Goal: Task Accomplishment & Management: Manage account settings

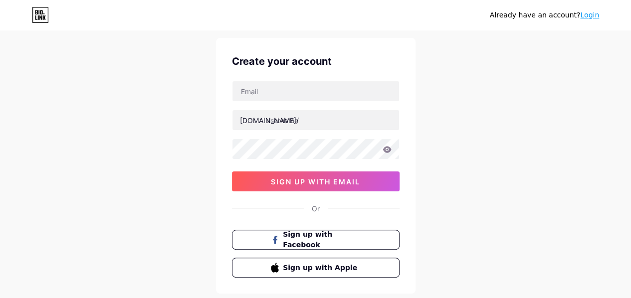
scroll to position [24, 0]
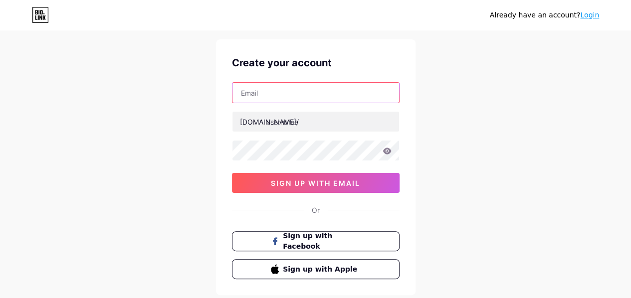
click at [301, 91] on input "text" at bounding box center [315, 93] width 167 height 20
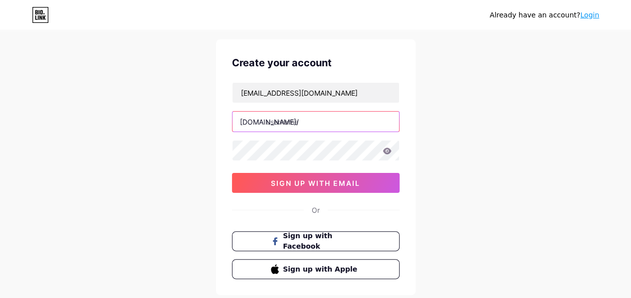
click at [313, 123] on input "text" at bounding box center [315, 122] width 167 height 20
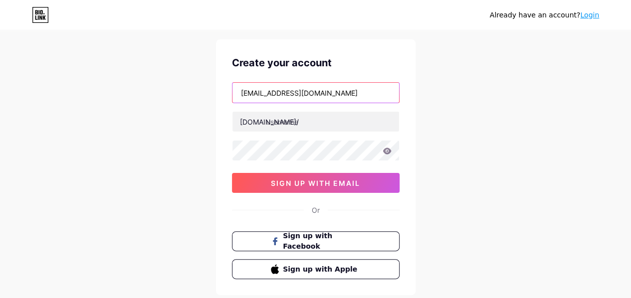
click at [308, 98] on input "[EMAIL_ADDRESS][DOMAIN_NAME]" at bounding box center [315, 93] width 167 height 20
type input "[EMAIL_ADDRESS][DOMAIN_NAME]"
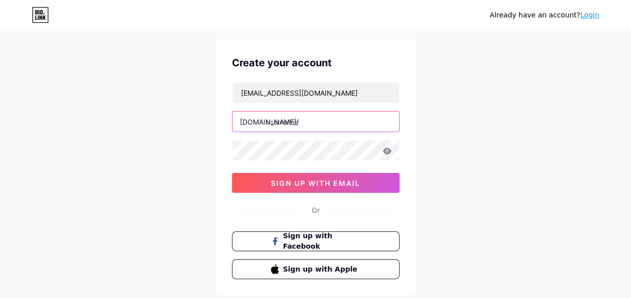
click at [301, 119] on input "text" at bounding box center [315, 122] width 167 height 20
type input "esterika"
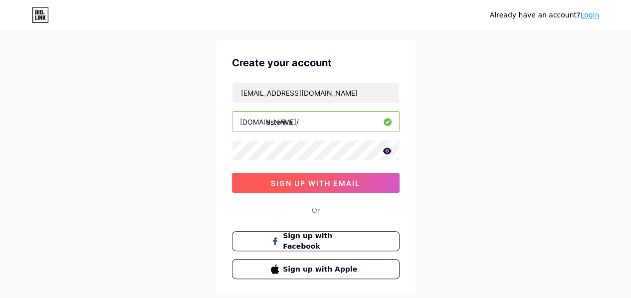
click at [252, 188] on button "sign up with email" at bounding box center [316, 183] width 168 height 20
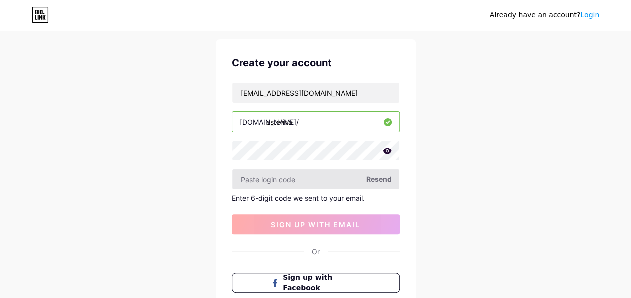
click at [268, 183] on input "text" at bounding box center [315, 180] width 167 height 20
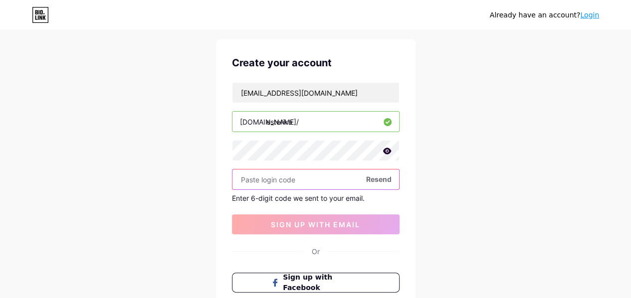
click at [304, 186] on input "text" at bounding box center [315, 180] width 167 height 20
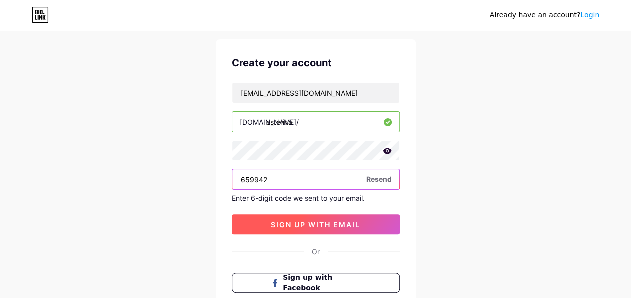
type input "659942"
click at [297, 228] on button "sign up with email" at bounding box center [316, 224] width 168 height 20
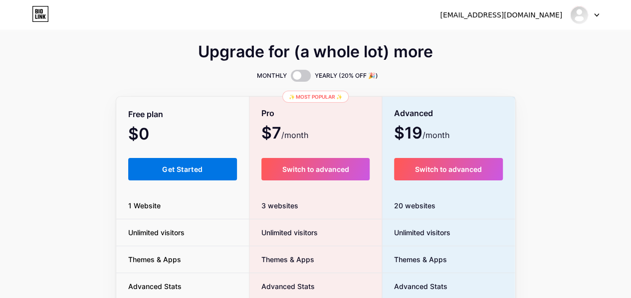
click at [154, 166] on button "Get Started" at bounding box center [182, 169] width 109 height 22
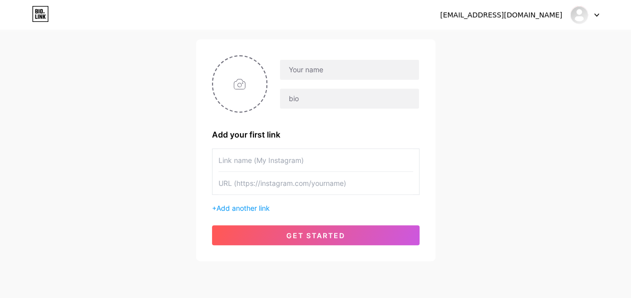
scroll to position [62, 0]
click at [248, 203] on div "+ Add another link" at bounding box center [315, 208] width 207 height 10
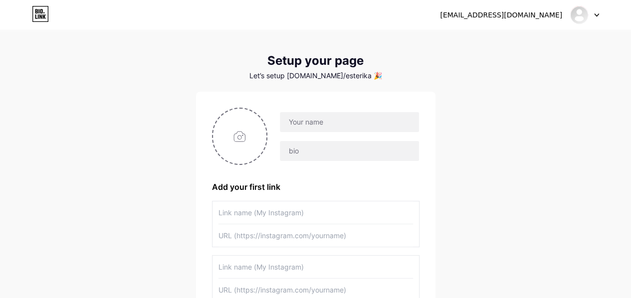
scroll to position [3, 0]
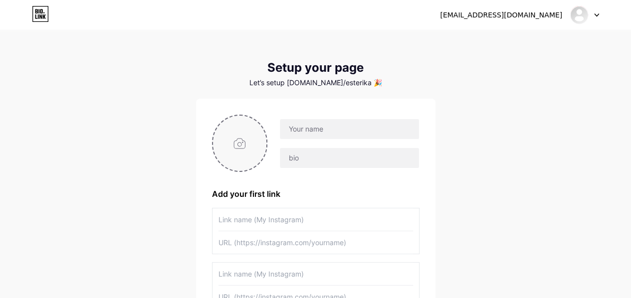
click at [242, 141] on input "file" at bounding box center [240, 143] width 54 height 55
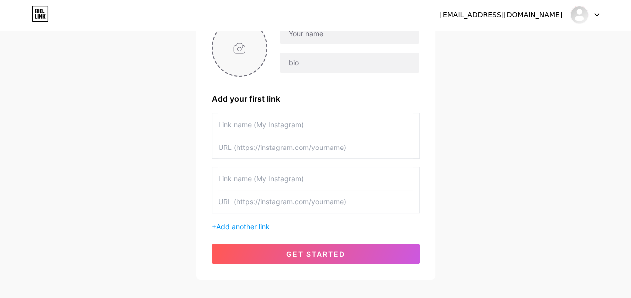
scroll to position [99, 0]
click at [250, 223] on span "Add another link" at bounding box center [242, 226] width 53 height 8
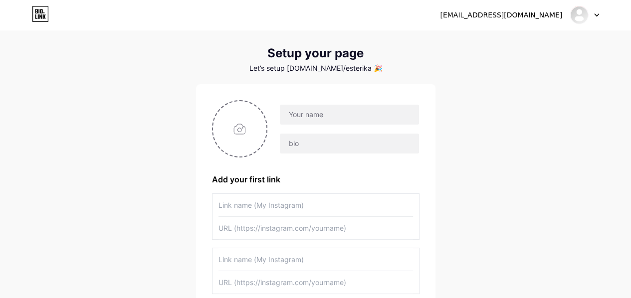
scroll to position [16, 0]
click at [331, 71] on div "Let’s setup [DOMAIN_NAME]/esterika 🎉" at bounding box center [315, 70] width 239 height 8
click at [369, 65] on div "Setup your page Let’s setup [DOMAIN_NAME]/esterika 🎉" at bounding box center [315, 61] width 239 height 26
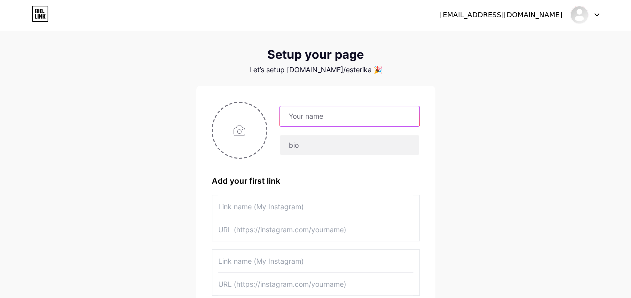
click at [308, 114] on input "text" at bounding box center [349, 116] width 139 height 20
click at [452, 105] on div "[EMAIL_ADDRESS][DOMAIN_NAME] Dashboard Logout Setup your page Let’s setup [DOMA…" at bounding box center [315, 216] width 631 height 464
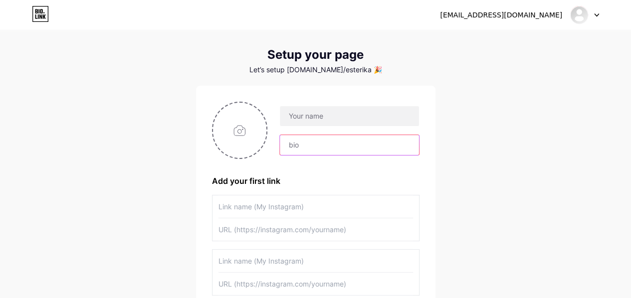
click at [324, 144] on input "text" at bounding box center [349, 145] width 139 height 20
click at [455, 104] on div "[EMAIL_ADDRESS][DOMAIN_NAME] Dashboard Logout Setup your page Let’s setup [DOMA…" at bounding box center [315, 216] width 631 height 464
click at [360, 153] on input "text" at bounding box center [349, 145] width 139 height 20
type input "g"
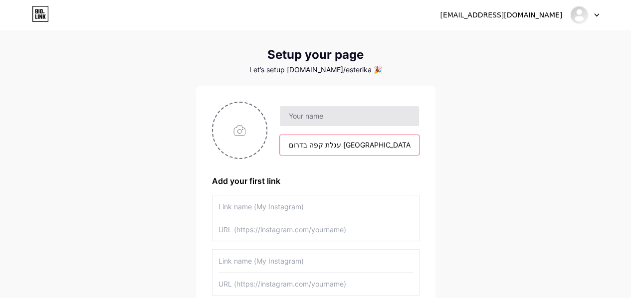
type input "עגלת קפה בדרום [GEOGRAPHIC_DATA]"
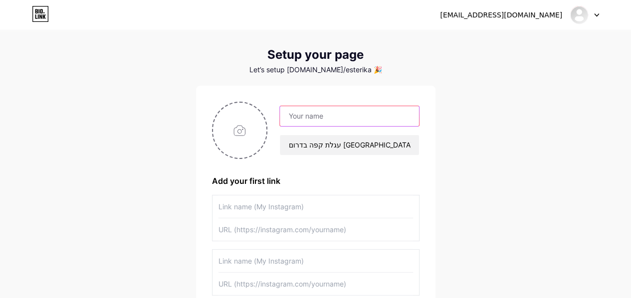
click at [350, 120] on input "text" at bounding box center [349, 116] width 139 height 20
type input "R"
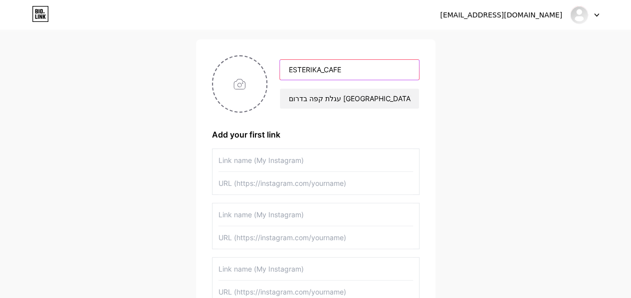
scroll to position [62, 0]
type input "ESTERIKA_CAFE"
click at [557, 15] on div "[EMAIL_ADDRESS][DOMAIN_NAME]" at bounding box center [501, 15] width 122 height 10
click at [604, 13] on div "[EMAIL_ADDRESS][DOMAIN_NAME] Dashboard Logout" at bounding box center [315, 15] width 631 height 18
click at [590, 14] on div at bounding box center [584, 15] width 29 height 18
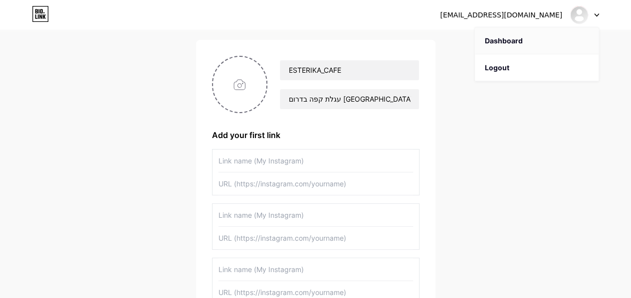
click at [500, 40] on link "Dashboard" at bounding box center [537, 40] width 124 height 27
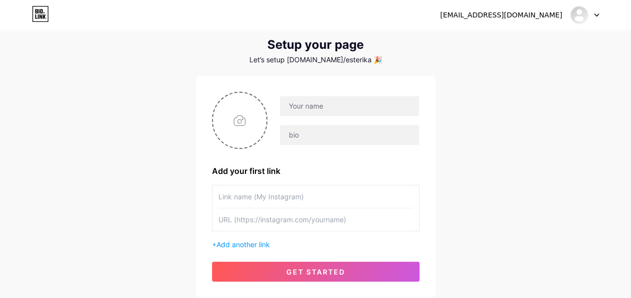
scroll to position [25, 0]
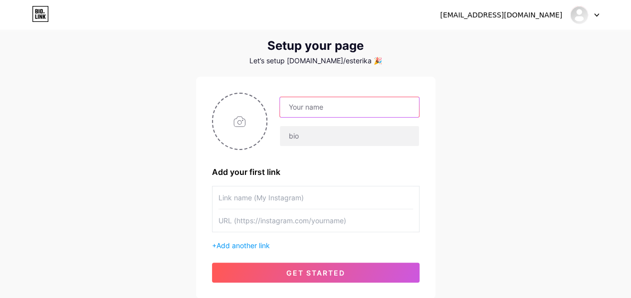
click at [352, 117] on input "text" at bounding box center [349, 107] width 139 height 20
click at [342, 111] on input "text" at bounding box center [349, 107] width 139 height 20
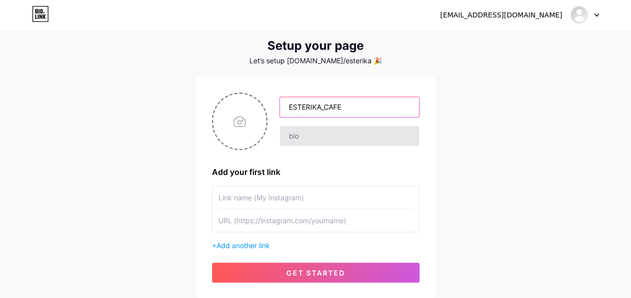
type input "ESTERIKA_CAFE"
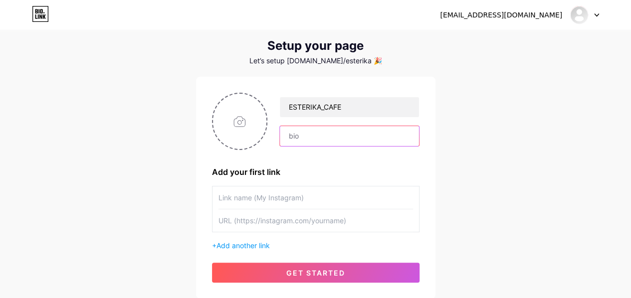
click at [314, 136] on input "text" at bounding box center [349, 136] width 139 height 20
type input "G"
type input "עגלת קפה בדרום [GEOGRAPHIC_DATA]"
click at [311, 197] on input "text" at bounding box center [315, 198] width 194 height 22
click at [254, 122] on input "file" at bounding box center [240, 121] width 54 height 55
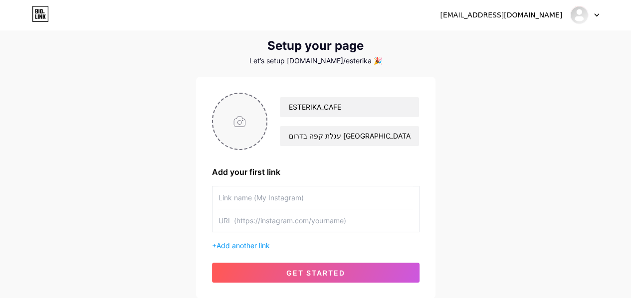
type input "C:\fakepath\תמונה של WhatsApp‏ [DATE] בשעה 18.18.25_10f6ec0b.jpg"
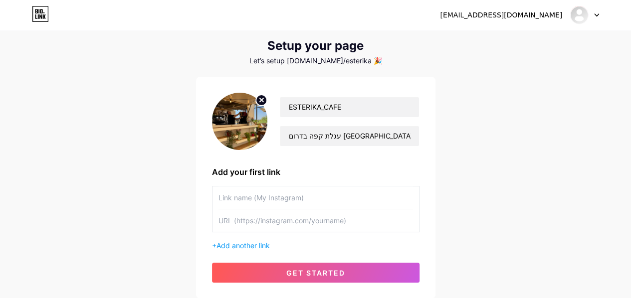
click at [261, 100] on icon at bounding box center [261, 99] width 3 height 3
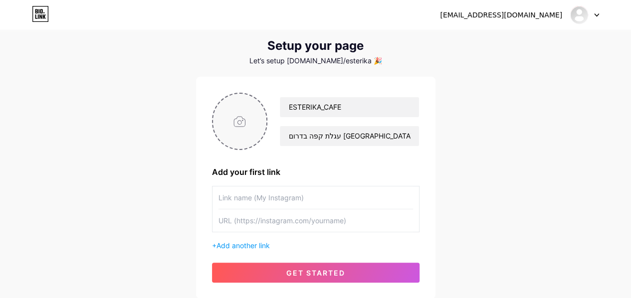
click at [250, 116] on input "file" at bounding box center [240, 121] width 54 height 55
type input "C:\fakepath\תמונה של WhatsApp‏ [DATE] בשעה 18.14.19_d97248a9.jpg"
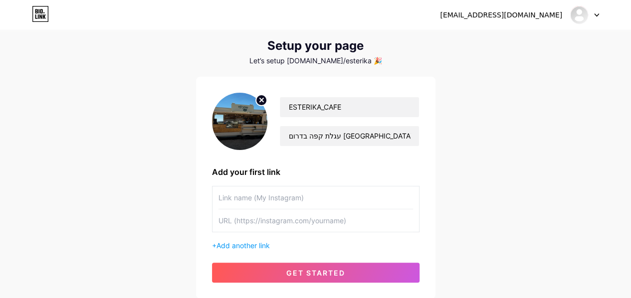
click at [298, 225] on input "text" at bounding box center [315, 220] width 194 height 22
paste input "[URL][DOMAIN_NAME]"
type input "[URL][DOMAIN_NAME]"
click at [300, 195] on input "text" at bounding box center [315, 198] width 194 height 22
type input "צ"
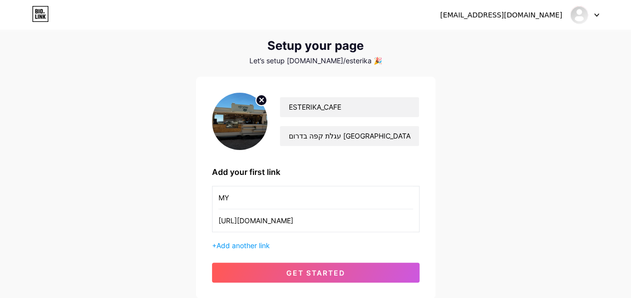
type input "M"
type input "O"
type input "J"
type input "m"
type input "M"
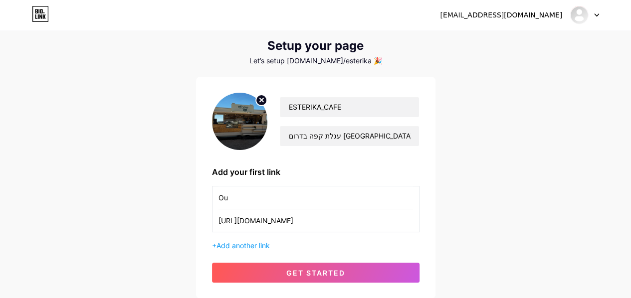
type input "O"
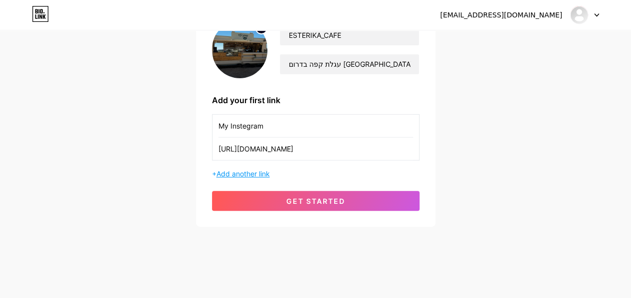
type input "My Instegram"
click at [258, 173] on span "Add another link" at bounding box center [242, 174] width 53 height 8
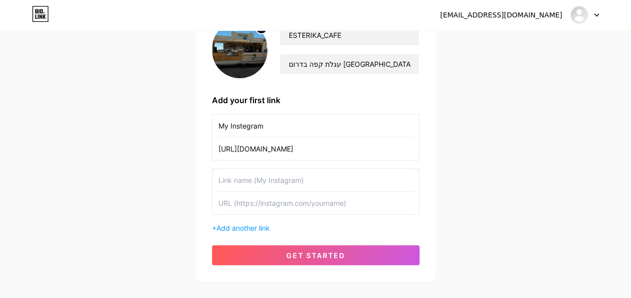
click at [257, 177] on input "text" at bounding box center [315, 180] width 194 height 22
drag, startPoint x: 255, startPoint y: 181, endPoint x: 229, endPoint y: 180, distance: 26.4
click at [229, 180] on input "My TikTok" at bounding box center [315, 180] width 194 height 22
type input "My Maps"
click at [238, 199] on input "text" at bounding box center [315, 203] width 194 height 22
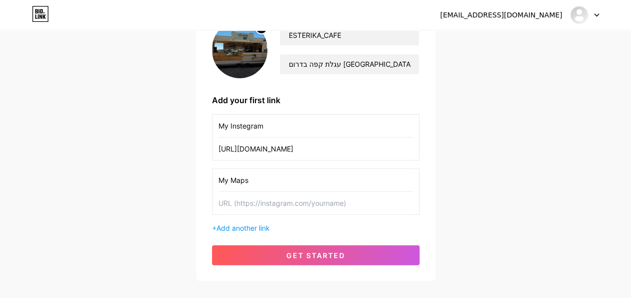
paste input "[URL][DOMAIN_NAME]"
type input "[URL][DOMAIN_NAME]"
click at [263, 228] on span "Add another link" at bounding box center [242, 228] width 53 height 8
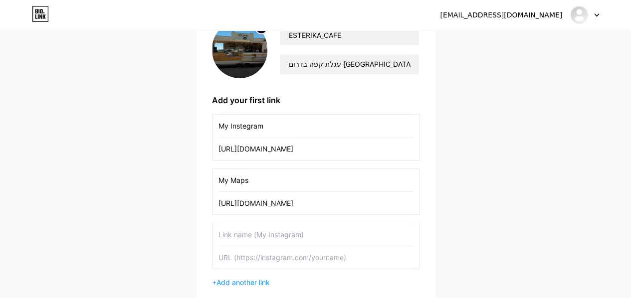
scroll to position [154, 0]
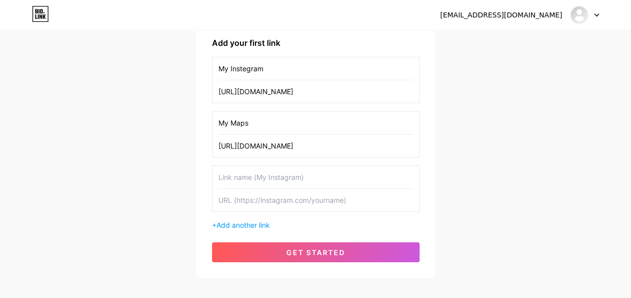
click at [304, 174] on input "text" at bounding box center [315, 177] width 194 height 22
type input "My TikTok"
click at [272, 196] on input "text" at bounding box center [315, 200] width 194 height 22
paste input "[URL][DOMAIN_NAME]"
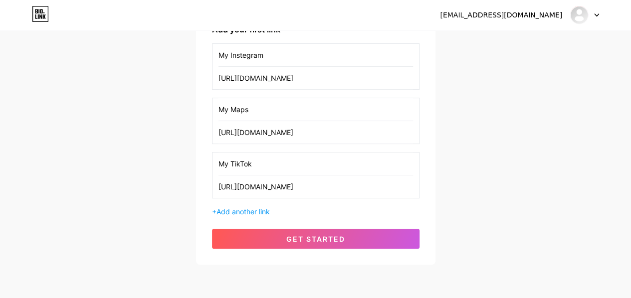
scroll to position [191, 0]
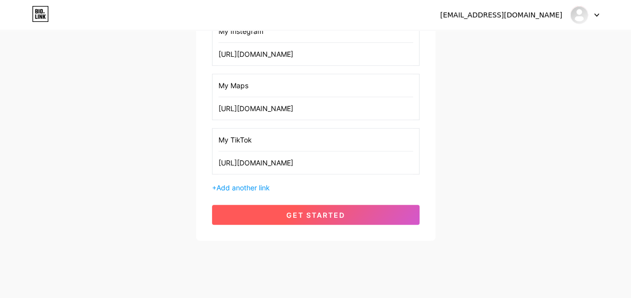
type input "[URL][DOMAIN_NAME]"
click at [273, 209] on button "get started" at bounding box center [315, 215] width 207 height 20
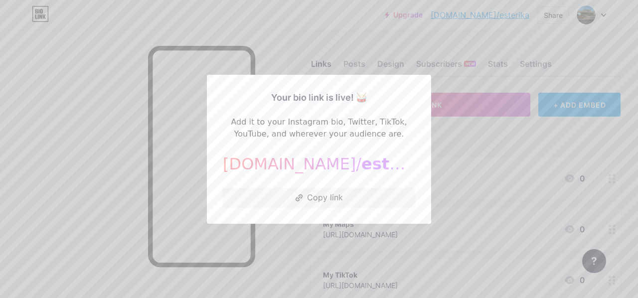
click at [170, 169] on div at bounding box center [319, 149] width 638 height 298
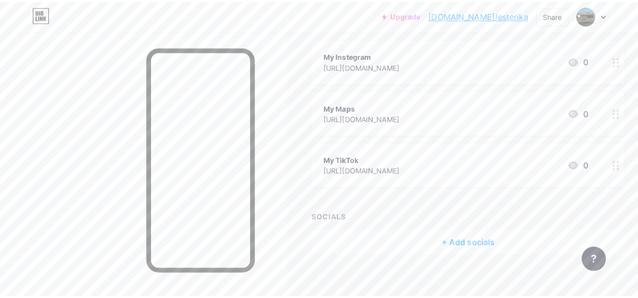
scroll to position [119, 0]
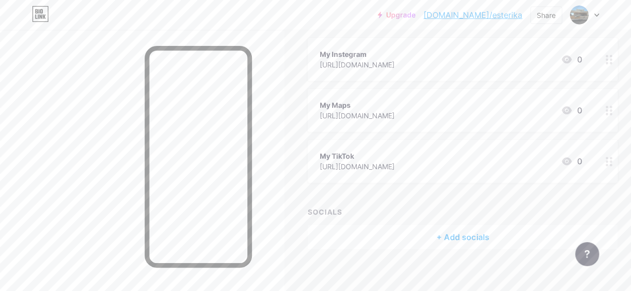
click at [425, 240] on div "+ Add socials" at bounding box center [463, 237] width 310 height 24
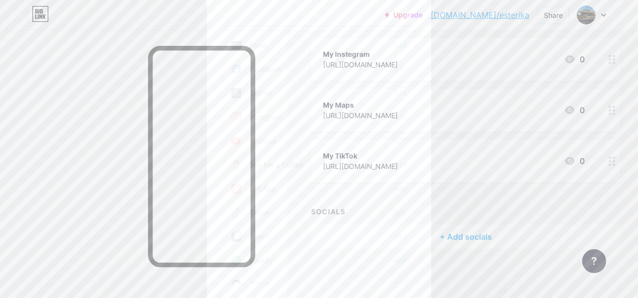
scroll to position [36, 0]
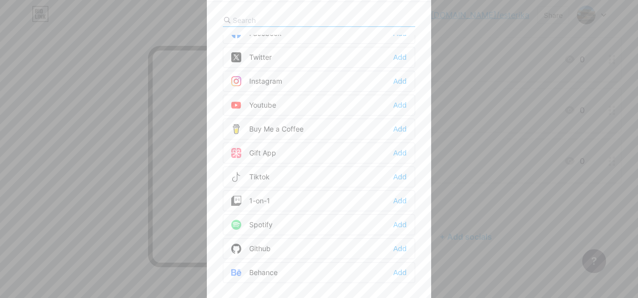
click at [326, 83] on div "Instagram Add" at bounding box center [319, 81] width 192 height 21
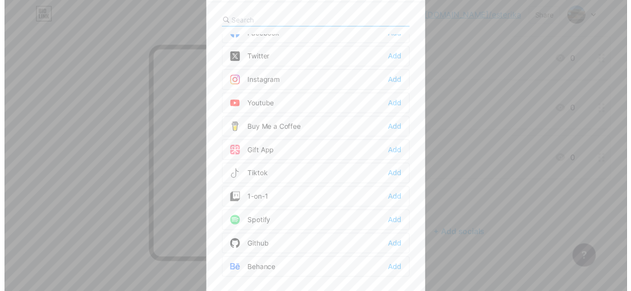
scroll to position [0, 0]
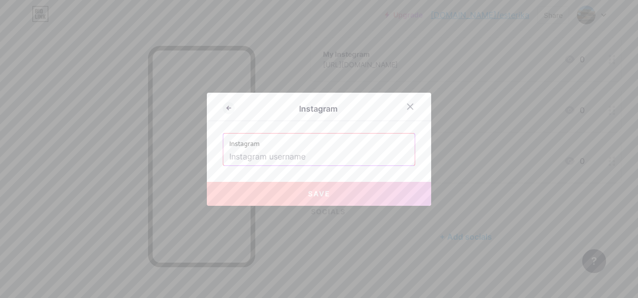
click at [290, 155] on input "text" at bounding box center [319, 157] width 180 height 17
type input "i"
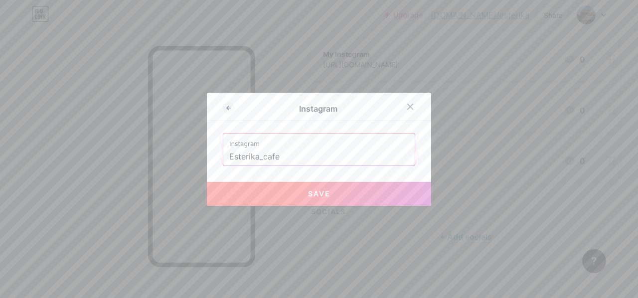
click at [279, 195] on button "Save" at bounding box center [319, 194] width 224 height 24
type input "[URL][DOMAIN_NAME]"
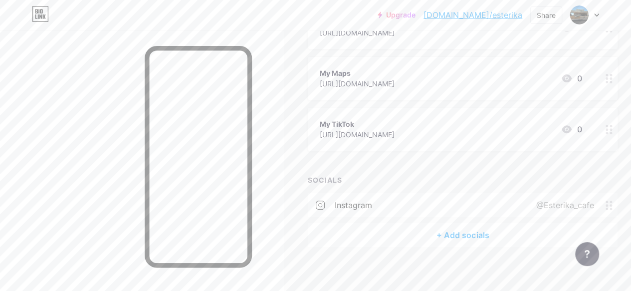
scroll to position [155, 0]
click at [403, 202] on div "instagram @Esterika_cafe" at bounding box center [463, 202] width 310 height 24
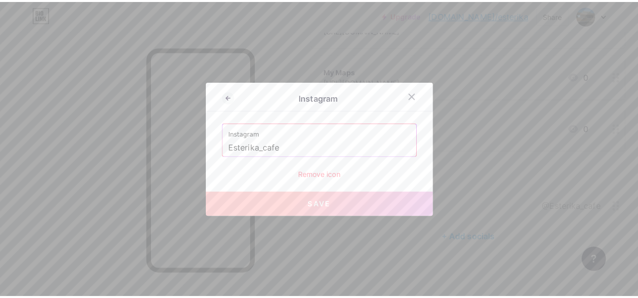
scroll to position [149, 0]
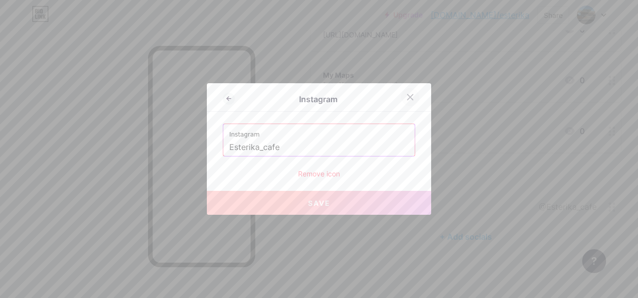
click at [401, 96] on div at bounding box center [410, 97] width 18 height 18
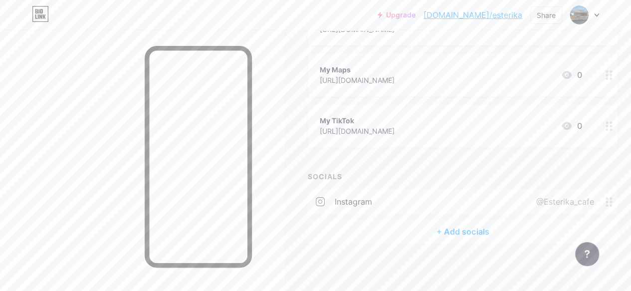
click at [444, 227] on div "+ Add socials" at bounding box center [463, 231] width 310 height 24
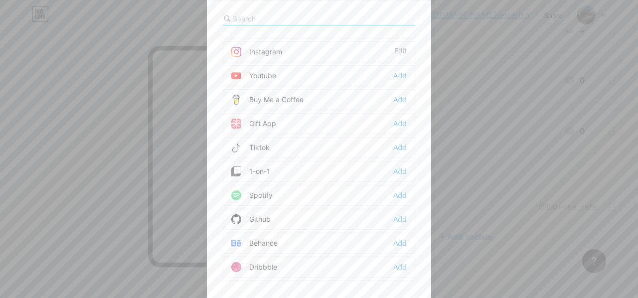
scroll to position [0, 0]
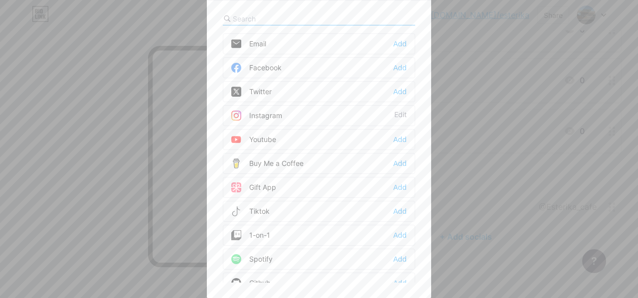
click at [290, 38] on div "Email Add" at bounding box center [319, 43] width 192 height 21
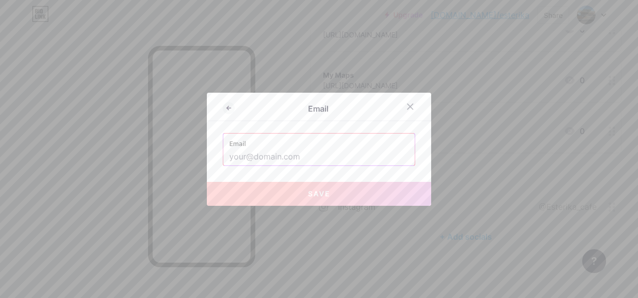
drag, startPoint x: 256, startPoint y: 166, endPoint x: 256, endPoint y: 153, distance: 12.5
click at [256, 153] on div "Email Email Save" at bounding box center [319, 149] width 224 height 113
click at [256, 153] on input "text" at bounding box center [319, 157] width 180 height 17
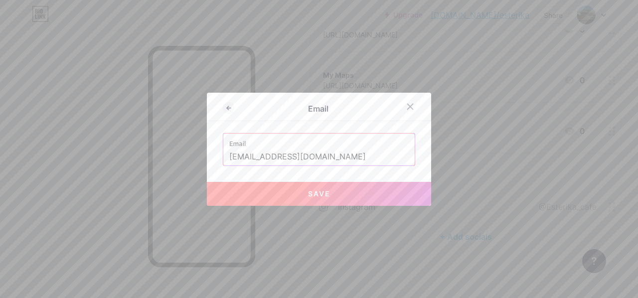
click at [290, 190] on button "Save" at bounding box center [319, 194] width 224 height 24
type input "mailto:[EMAIL_ADDRESS][DOMAIN_NAME]"
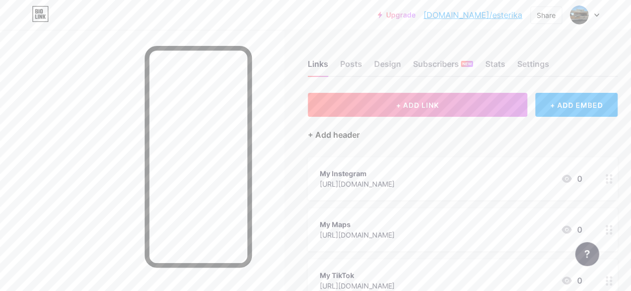
click at [349, 131] on div "+ Add header" at bounding box center [334, 135] width 52 height 12
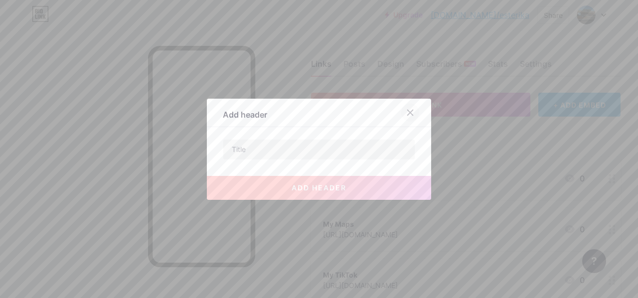
click at [410, 110] on icon at bounding box center [410, 113] width 8 height 8
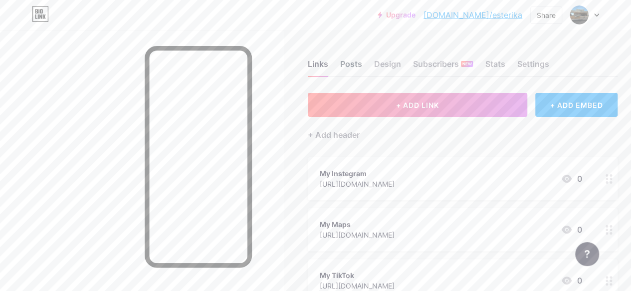
click at [351, 69] on div "Posts" at bounding box center [351, 67] width 22 height 18
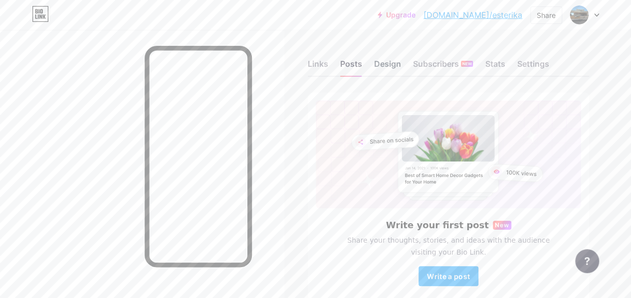
click at [386, 75] on div "Design" at bounding box center [387, 67] width 27 height 18
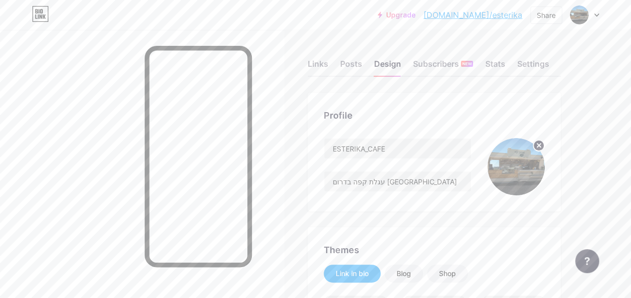
scroll to position [15, 0]
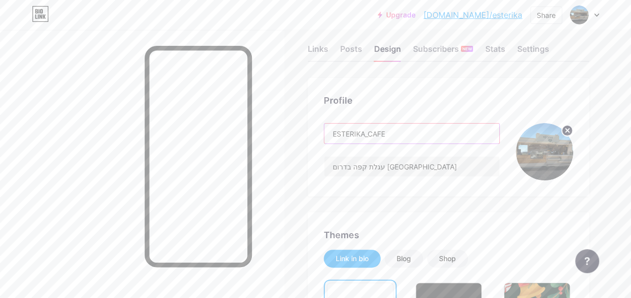
click at [407, 132] on input "ESTERIKA_CAFE" at bounding box center [411, 134] width 175 height 20
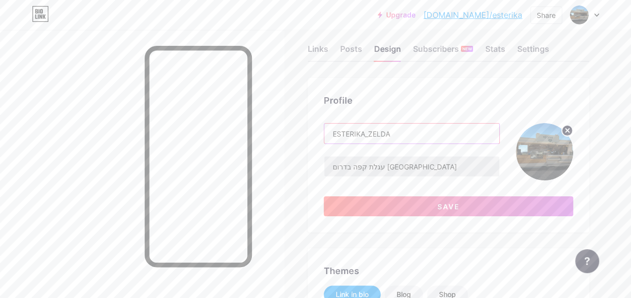
type input "ESTERIKA_ZELDA"
click at [391, 167] on input "עגלת קפה בדרום [GEOGRAPHIC_DATA]" at bounding box center [411, 167] width 175 height 20
click at [409, 172] on input "עגלות קפה בדרום [GEOGRAPHIC_DATA]" at bounding box center [411, 167] width 175 height 20
click at [409, 164] on input "עגלות קפה בדרום [GEOGRAPHIC_DATA]" at bounding box center [411, 167] width 175 height 20
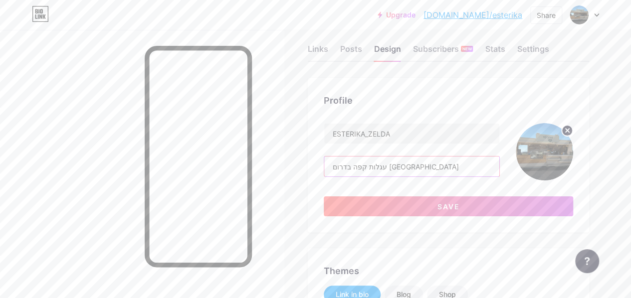
click at [409, 164] on input "עגלות קפה בדרום [GEOGRAPHIC_DATA]" at bounding box center [411, 167] width 175 height 20
click at [410, 166] on input "עגלות קפה בדרום [GEOGRAPHIC_DATA]" at bounding box center [411, 167] width 175 height 20
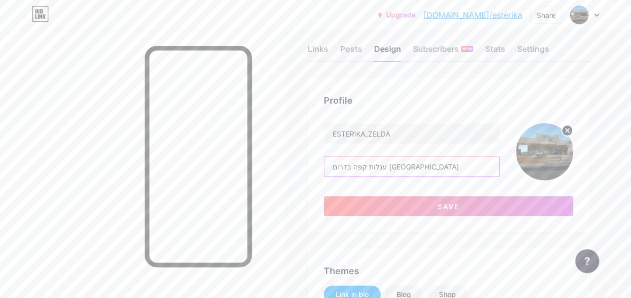
click at [410, 166] on input "עגלות קפה בדרום [GEOGRAPHIC_DATA]" at bounding box center [411, 167] width 175 height 20
type input "בואו תכירו אותנו, עגלות קפה בדרום [GEOGRAPHIC_DATA]"
click at [567, 127] on circle at bounding box center [567, 130] width 11 height 11
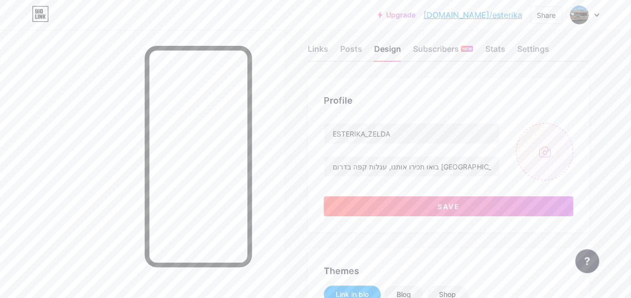
click at [548, 144] on input "file" at bounding box center [544, 151] width 57 height 57
type input "C:\fakepath\תמונה של WhatsApp‏ [DATE] בשעה 18.14.19_e7c94a89.jpg"
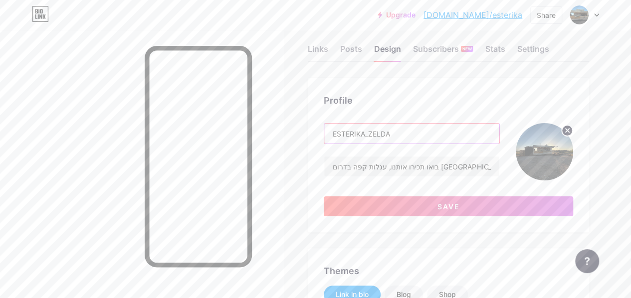
click at [404, 126] on input "ESTERIKA_ZELDA" at bounding box center [411, 134] width 175 height 20
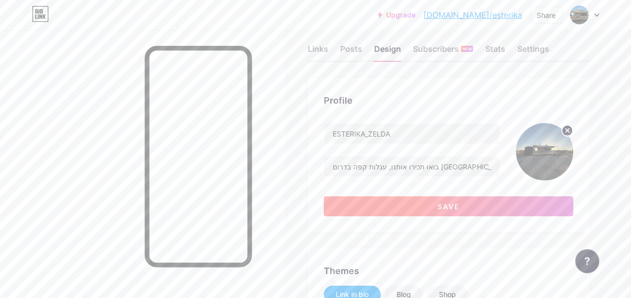
click at [410, 201] on button "Save" at bounding box center [448, 206] width 249 height 20
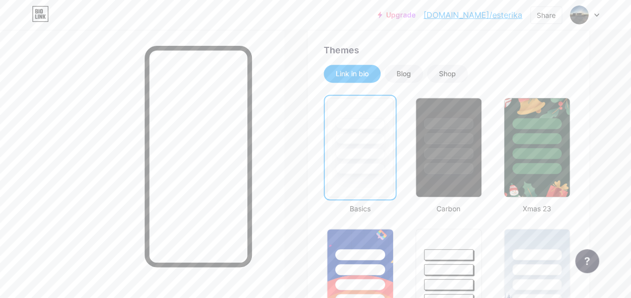
scroll to position [198, 0]
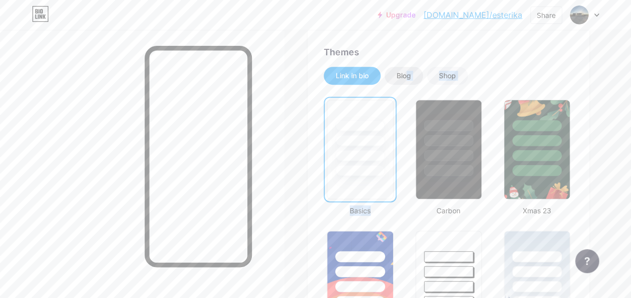
drag, startPoint x: 412, startPoint y: 89, endPoint x: 411, endPoint y: 73, distance: 16.0
click at [411, 73] on div "Blog" at bounding box center [403, 76] width 14 height 10
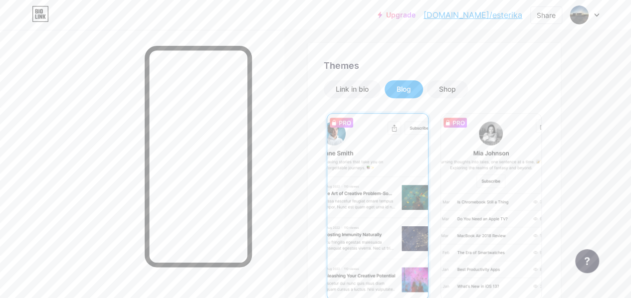
scroll to position [184, 0]
click at [454, 94] on div "Shop" at bounding box center [447, 90] width 17 height 10
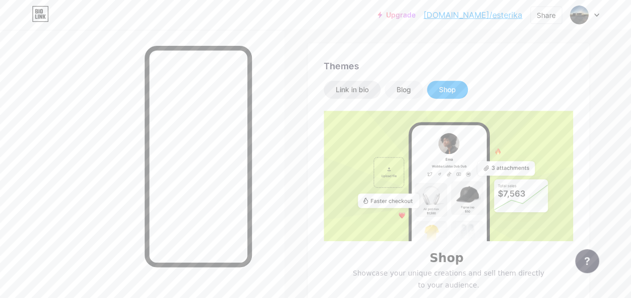
click at [361, 86] on div "Link in bio" at bounding box center [352, 90] width 33 height 10
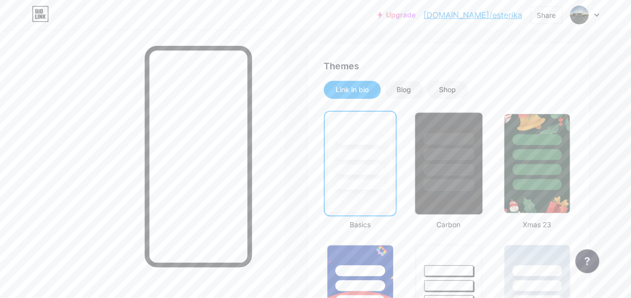
click at [421, 156] on div at bounding box center [448, 152] width 67 height 78
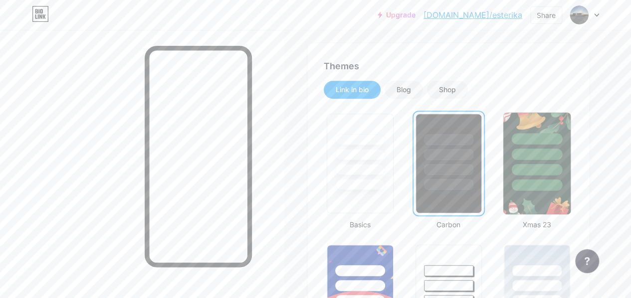
click at [532, 156] on div at bounding box center [536, 154] width 51 height 11
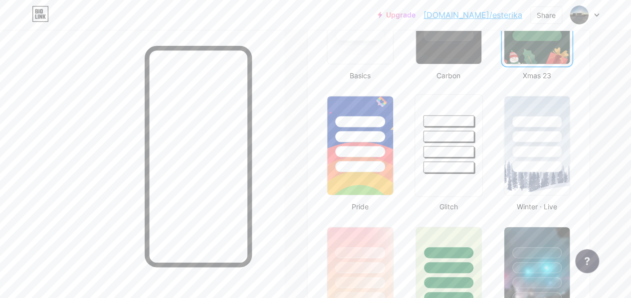
scroll to position [433, 0]
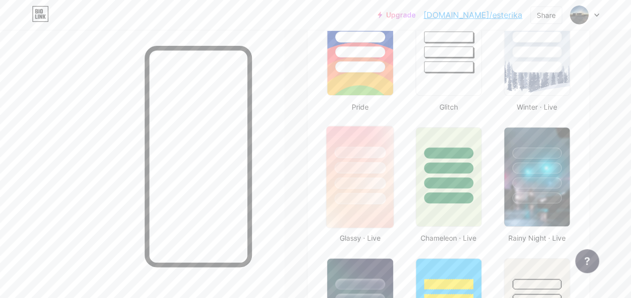
click at [383, 170] on div at bounding box center [360, 167] width 51 height 11
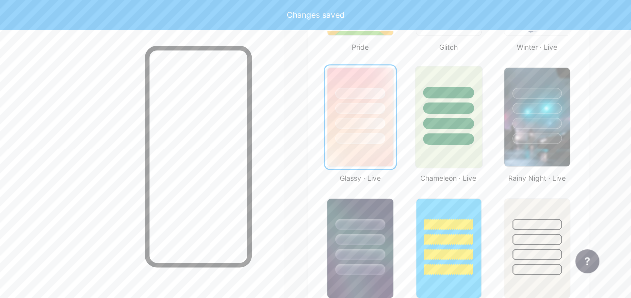
scroll to position [584, 0]
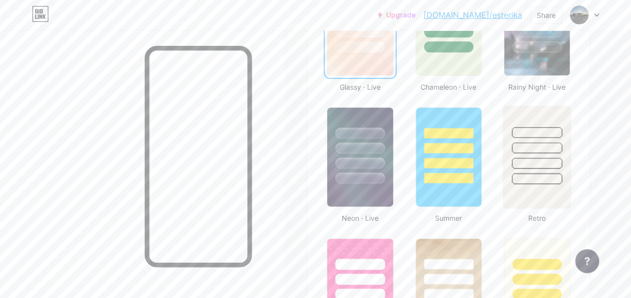
click at [501, 136] on div "Retro" at bounding box center [537, 163] width 72 height 119
click at [510, 135] on div at bounding box center [536, 145] width 67 height 78
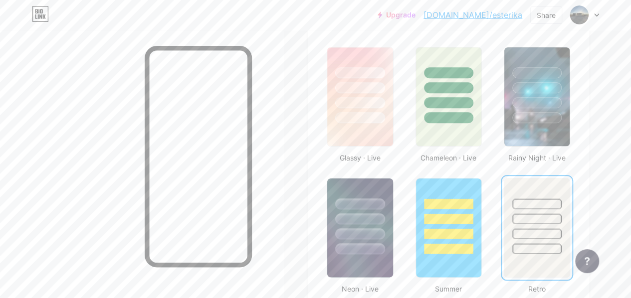
scroll to position [512, 0]
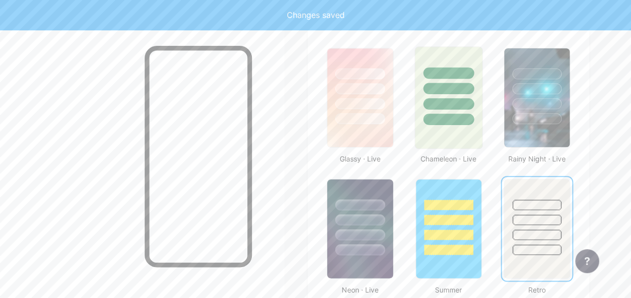
click at [440, 81] on div at bounding box center [448, 86] width 67 height 78
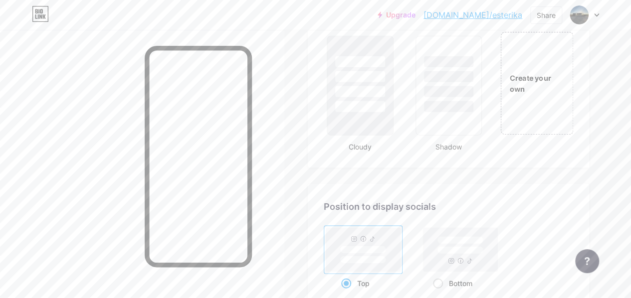
scroll to position [1182, 0]
click at [524, 116] on div "Create your own" at bounding box center [537, 80] width 72 height 103
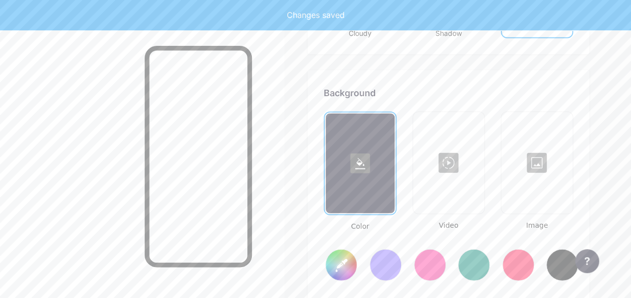
scroll to position [1324, 0]
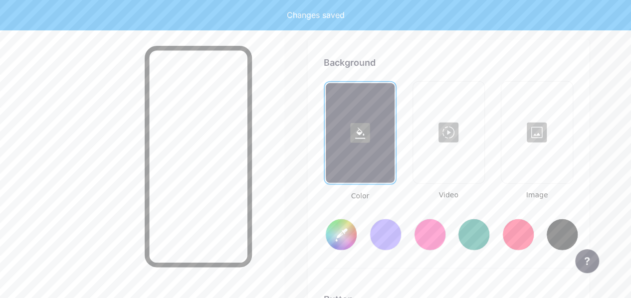
type input "#ffffff"
type input "#000000"
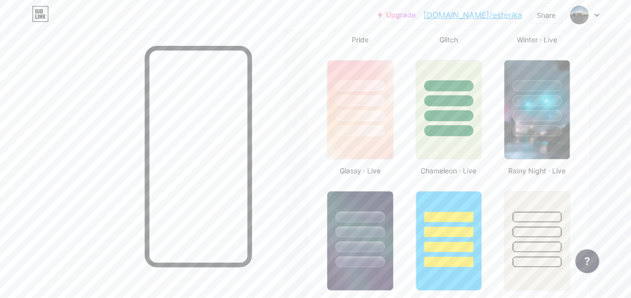
scroll to position [499, 0]
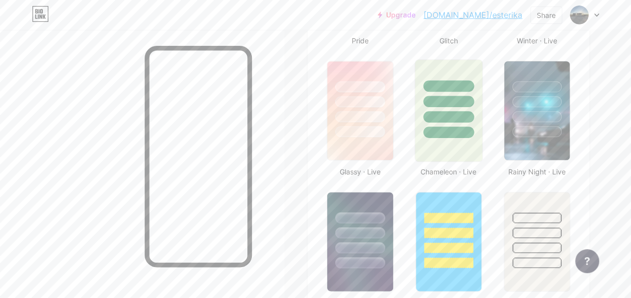
click at [460, 121] on div at bounding box center [448, 116] width 51 height 11
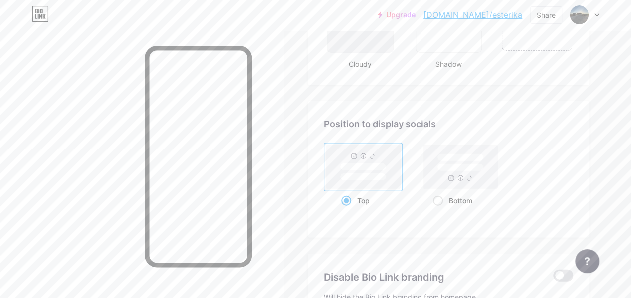
scroll to position [1263, 0]
click at [455, 161] on rect at bounding box center [460, 167] width 74 height 44
click at [439, 209] on input "Bottom" at bounding box center [436, 212] width 6 height 6
radio input "true"
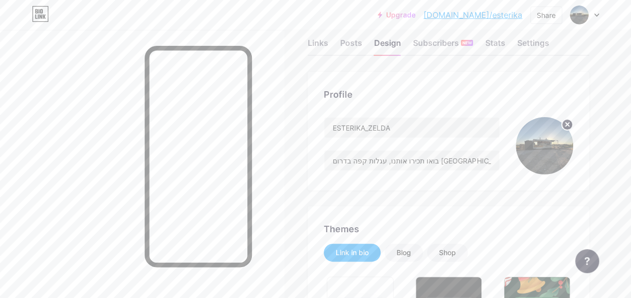
scroll to position [21, 0]
click at [444, 40] on div "Subscribers NEW" at bounding box center [443, 46] width 60 height 18
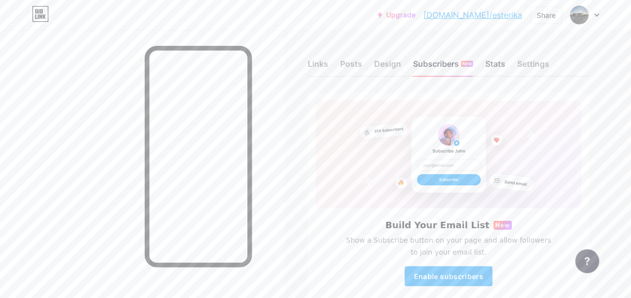
click at [493, 64] on div "Stats" at bounding box center [495, 67] width 20 height 18
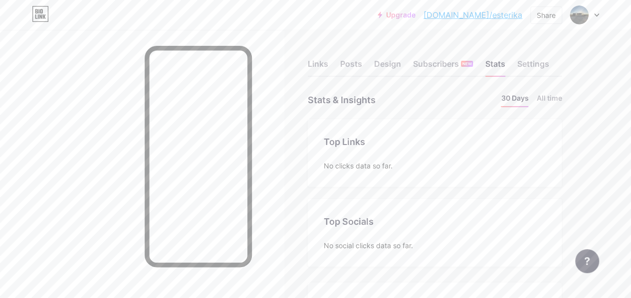
scroll to position [298, 630]
click at [359, 165] on div "No clicks data so far." at bounding box center [435, 166] width 222 height 10
click at [546, 67] on div "Settings" at bounding box center [533, 67] width 32 height 18
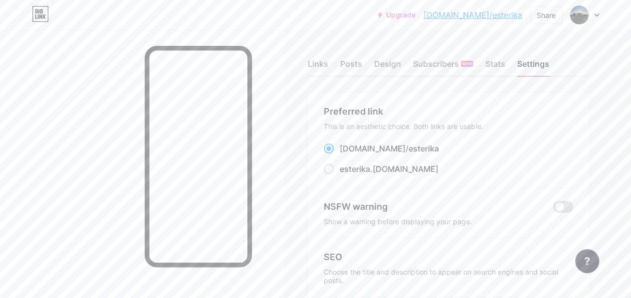
click at [488, 12] on link "[DOMAIN_NAME]/esterika" at bounding box center [472, 15] width 99 height 12
click at [595, 23] on div at bounding box center [584, 15] width 29 height 18
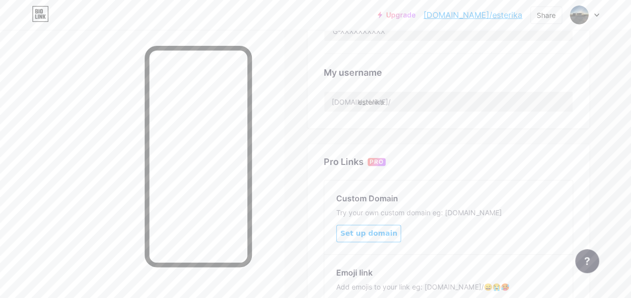
scroll to position [378, 0]
click at [404, 103] on input "esterika" at bounding box center [448, 100] width 248 height 20
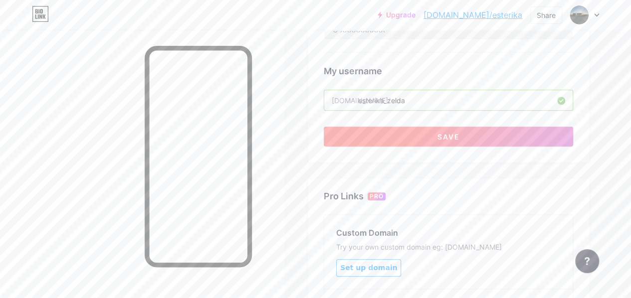
type input "esterika_zelda"
click at [441, 133] on span "Save" at bounding box center [448, 137] width 22 height 8
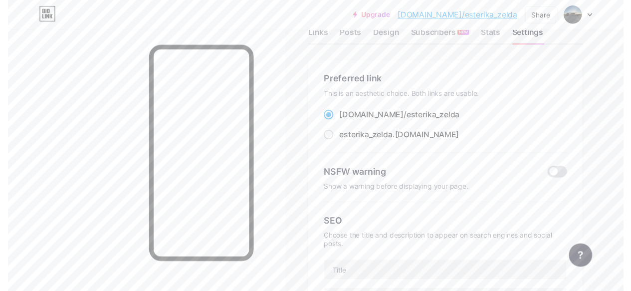
scroll to position [0, 0]
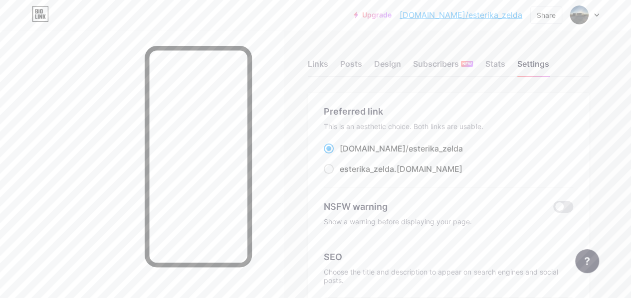
click at [317, 54] on div "Links Posts Design Subscribers NEW Stats Settings" at bounding box center [448, 59] width 281 height 35
click at [318, 58] on div "Links" at bounding box center [318, 67] width 20 height 18
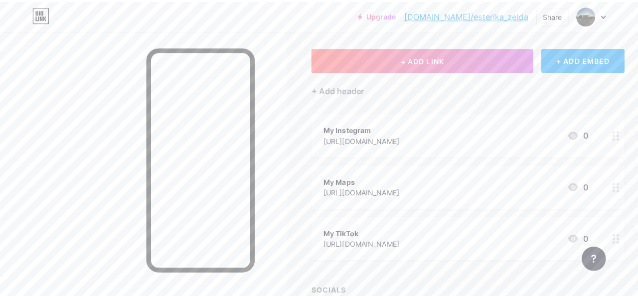
scroll to position [47, 0]
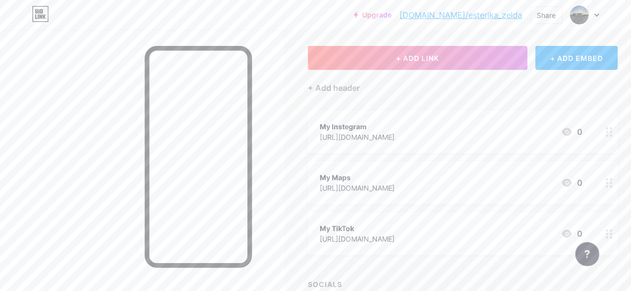
click at [394, 130] on div "My Instegram" at bounding box center [357, 126] width 75 height 10
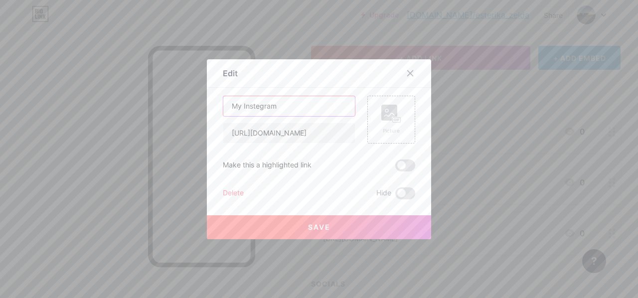
click at [232, 105] on input "My Instegram" at bounding box center [289, 106] width 132 height 20
drag, startPoint x: 266, startPoint y: 107, endPoint x: 250, endPoint y: 106, distance: 16.0
click at [250, 106] on input "ZELDAInstegram" at bounding box center [289, 106] width 132 height 20
click at [282, 112] on input "ZELDAgram" at bounding box center [289, 106] width 132 height 20
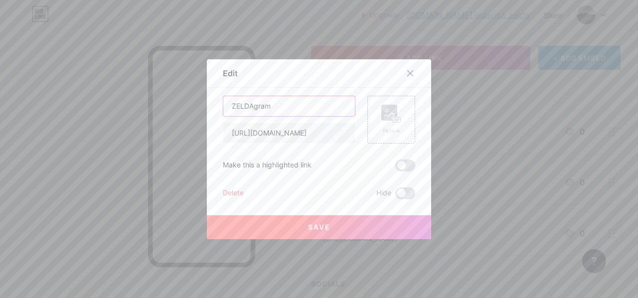
drag, startPoint x: 248, startPoint y: 105, endPoint x: 211, endPoint y: 106, distance: 36.9
click at [211, 106] on div "Edit Content YouTube Play YouTube video without leaving your page. ADD Vimeo Pl…" at bounding box center [319, 149] width 224 height 180
type input "ESTERIKAgram"
click at [373, 112] on div "Picture" at bounding box center [392, 120] width 48 height 48
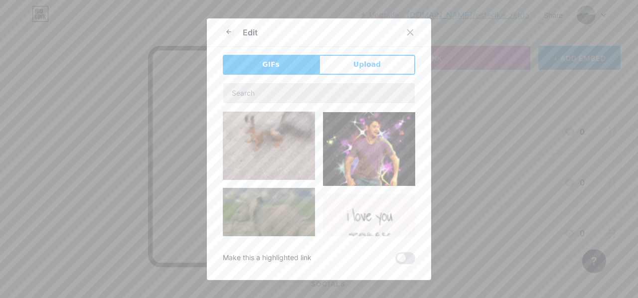
scroll to position [301, 0]
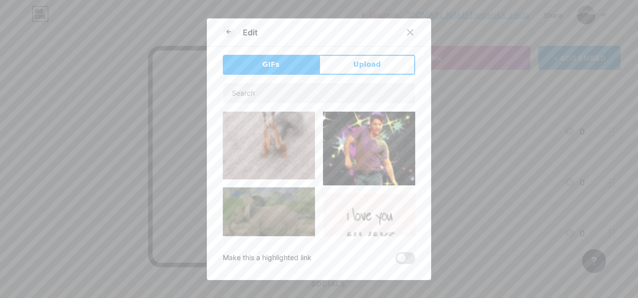
click at [361, 49] on div "Edit GIFs Upload Content YouTube Play YouTube video without leaving your page. …" at bounding box center [319, 149] width 224 height 262
click at [354, 62] on span "Upload" at bounding box center [367, 64] width 27 height 10
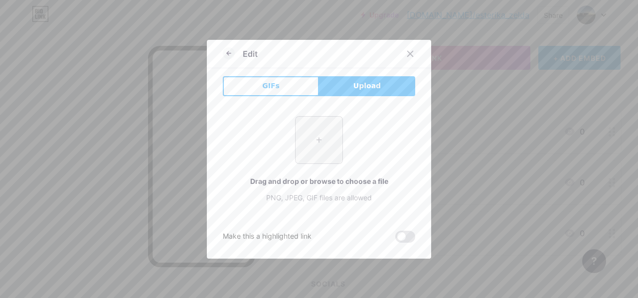
click at [314, 147] on input "file" at bounding box center [319, 140] width 47 height 47
type input "C:\fakepath\תמונה של WhatsApp‏ [DATE] בשעה 18.14.19_d97248a9.jpg"
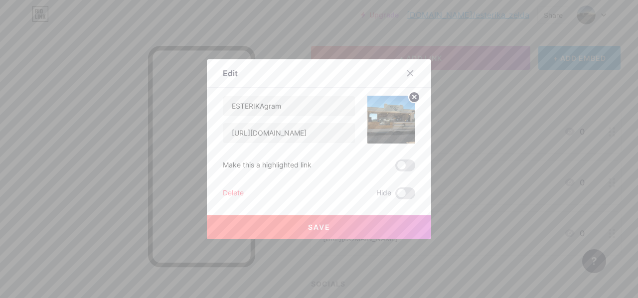
click at [326, 225] on span "Save" at bounding box center [319, 227] width 22 height 8
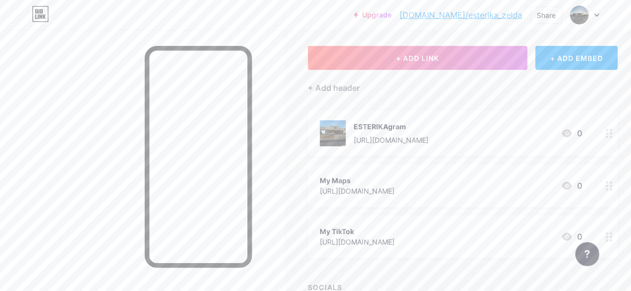
click at [515, 196] on div "My Maps [URL][DOMAIN_NAME] 0" at bounding box center [451, 185] width 262 height 23
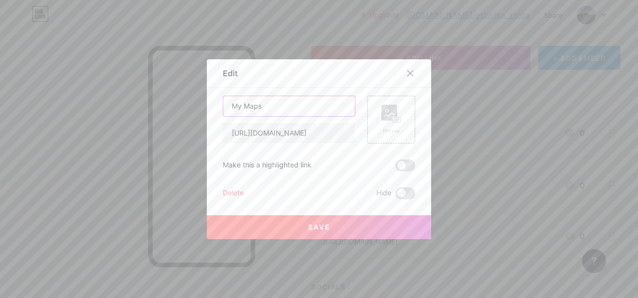
drag, startPoint x: 260, startPoint y: 105, endPoint x: 205, endPoint y: 108, distance: 54.9
click at [207, 108] on div "Edit Content YouTube Play YouTube video without leaving your page. ADD Vimeo Pl…" at bounding box center [319, 149] width 224 height 180
type input "ZELDAgram"
click at [283, 140] on input "[URL][DOMAIN_NAME]" at bounding box center [289, 133] width 132 height 20
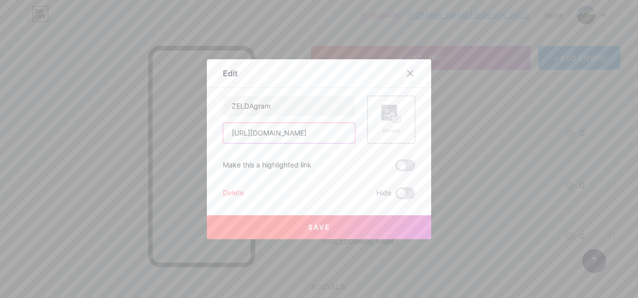
click at [283, 140] on input "[URL][DOMAIN_NAME]" at bounding box center [289, 133] width 132 height 20
paste input "[DOMAIN_NAME][URL]"
type input "[URL][DOMAIN_NAME]"
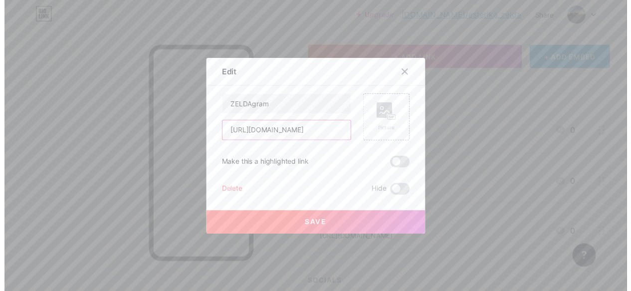
scroll to position [0, 0]
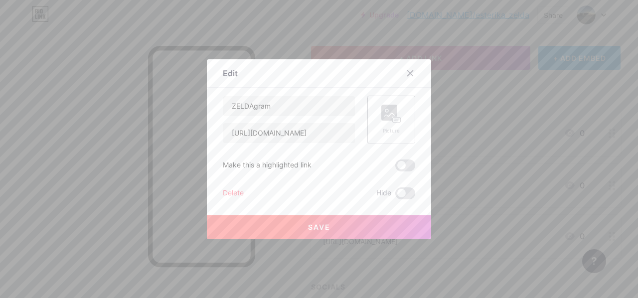
click at [382, 119] on rect at bounding box center [389, 113] width 16 height 16
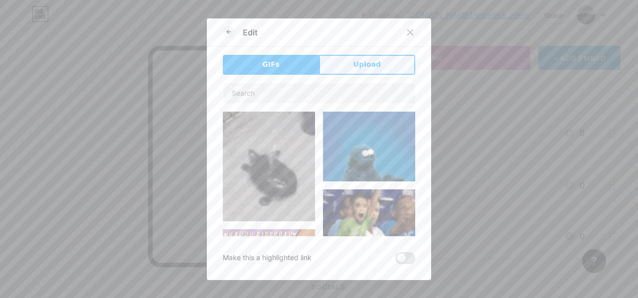
click at [343, 70] on button "Upload" at bounding box center [367, 65] width 96 height 20
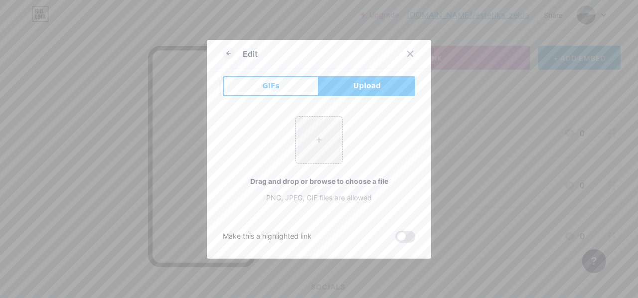
click at [296, 166] on div "+ Drag and drop or browse to choose a file PNG, JPEG, GIF files are allowed" at bounding box center [319, 159] width 192 height 87
click at [314, 146] on input "file" at bounding box center [319, 140] width 47 height 47
type input "C:\fakepath\צילום מסך [DATE] 153448.png"
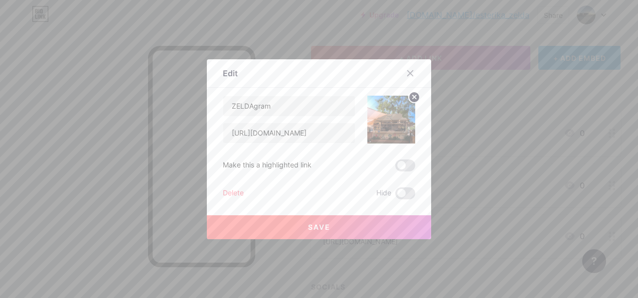
click at [301, 223] on button "Save" at bounding box center [319, 227] width 224 height 24
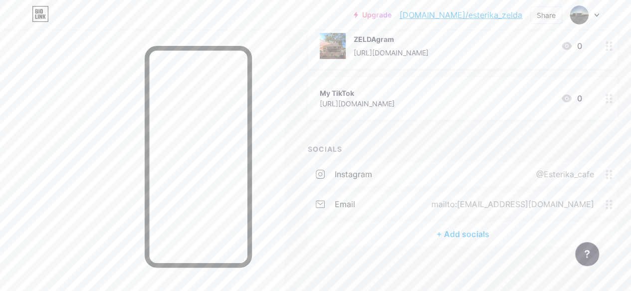
scroll to position [191, 0]
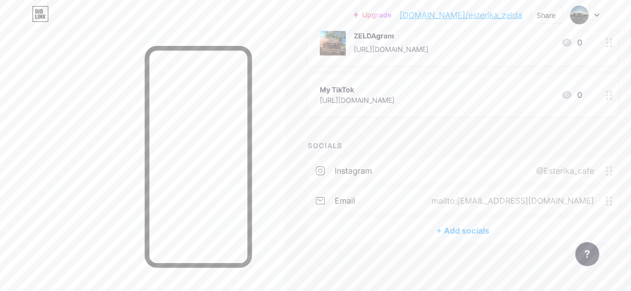
click at [436, 236] on div "+ Add socials" at bounding box center [463, 230] width 310 height 24
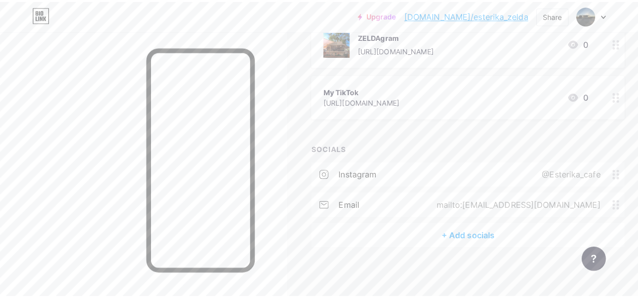
scroll to position [185, 0]
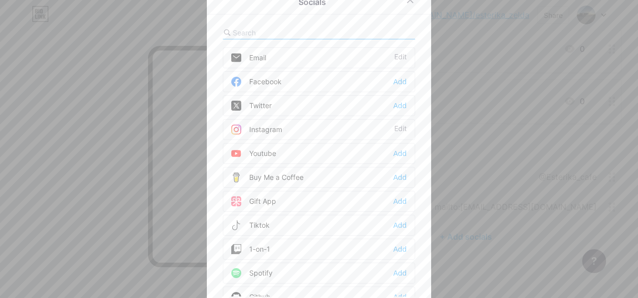
click at [286, 125] on div "Instagram Edit" at bounding box center [319, 129] width 192 height 21
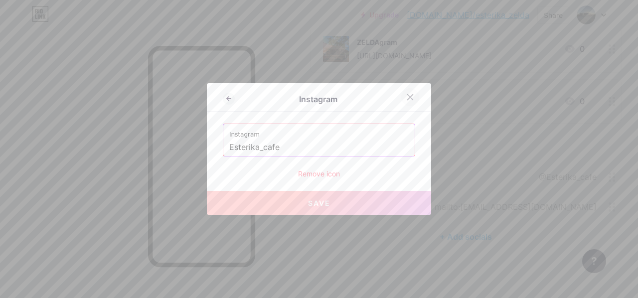
click at [408, 99] on icon at bounding box center [410, 97] width 5 height 5
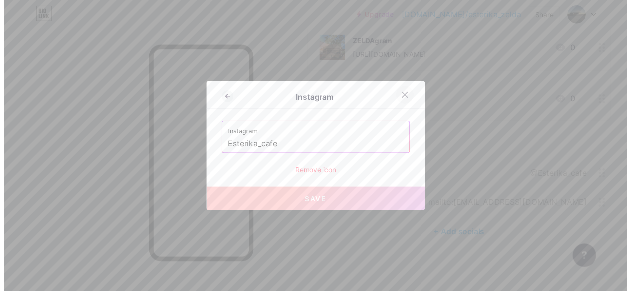
scroll to position [191, 0]
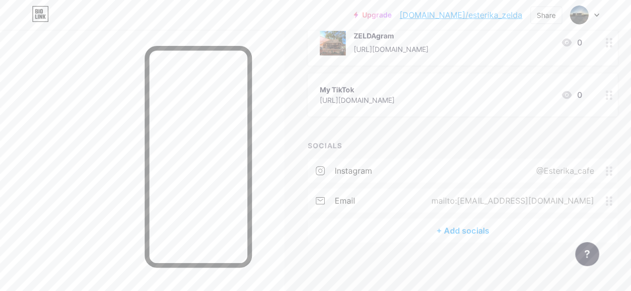
click at [617, 170] on span at bounding box center [611, 170] width 12 height 9
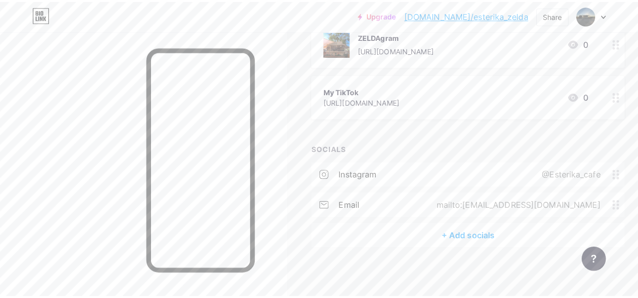
scroll to position [185, 0]
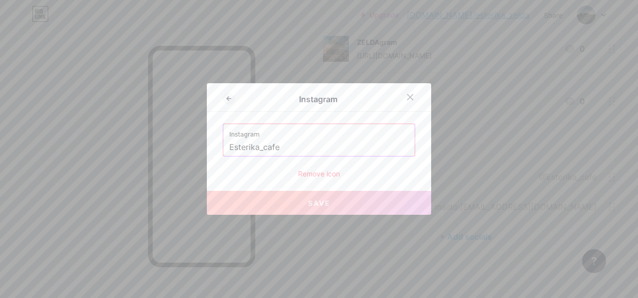
click at [311, 171] on div "Remove icon" at bounding box center [319, 174] width 192 height 10
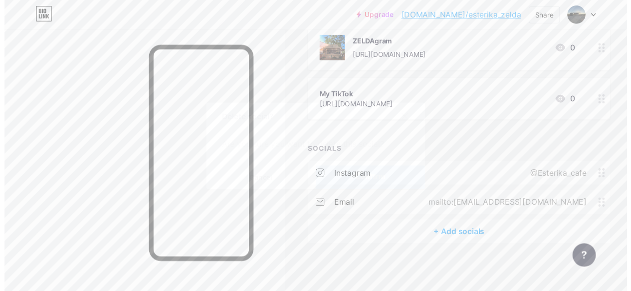
scroll to position [191, 0]
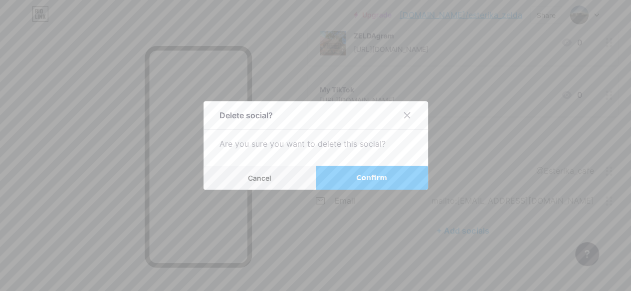
click at [352, 181] on button "Confirm" at bounding box center [372, 178] width 112 height 24
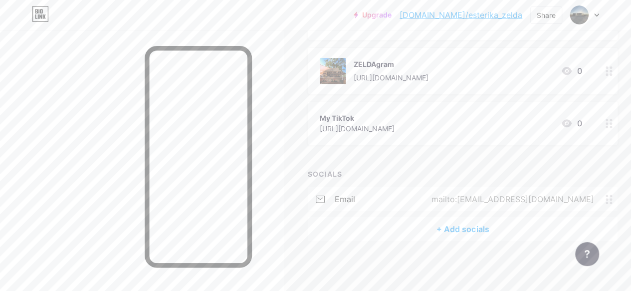
scroll to position [163, 0]
click at [413, 224] on div "+ Add socials" at bounding box center [463, 229] width 310 height 24
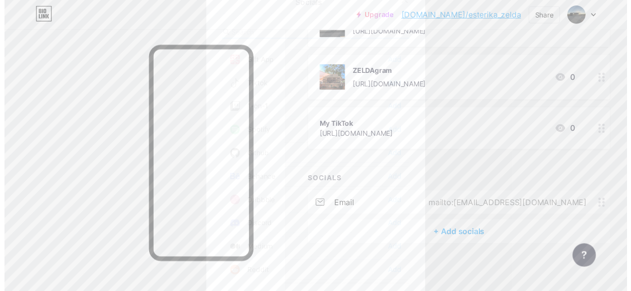
scroll to position [141, 0]
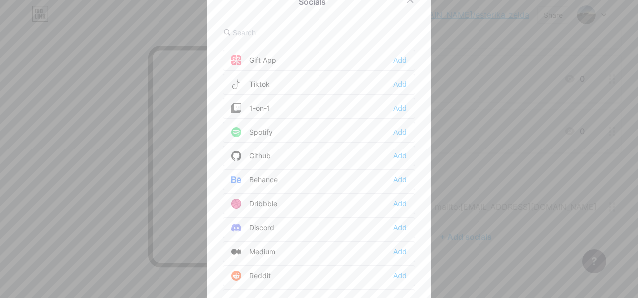
click at [308, 78] on div "Tiktok Add" at bounding box center [319, 84] width 192 height 21
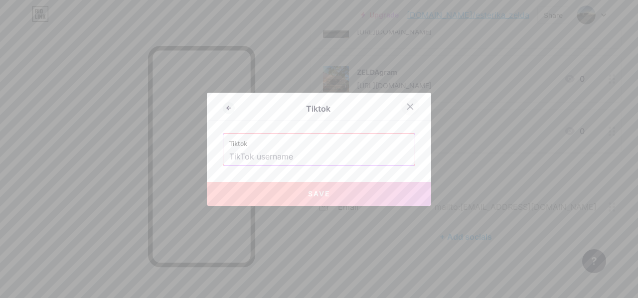
click at [408, 106] on icon at bounding box center [410, 107] width 8 height 8
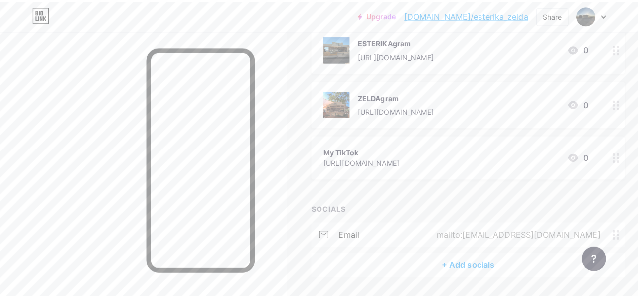
scroll to position [126, 0]
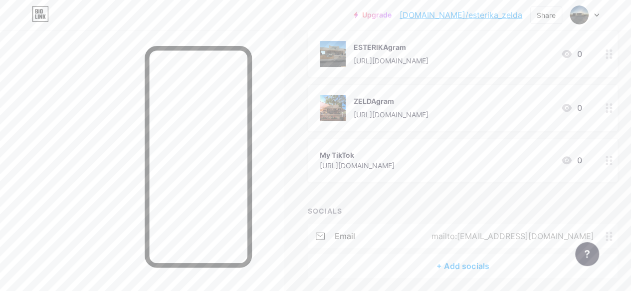
click at [594, 167] on div "My TikTok [URL][DOMAIN_NAME] 0" at bounding box center [463, 160] width 310 height 43
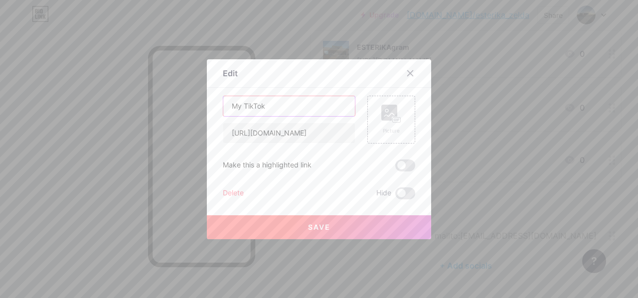
drag, startPoint x: 274, startPoint y: 106, endPoint x: 225, endPoint y: 99, distance: 48.9
click at [225, 99] on input "My TikTok" at bounding box center [289, 106] width 132 height 20
type input "E"
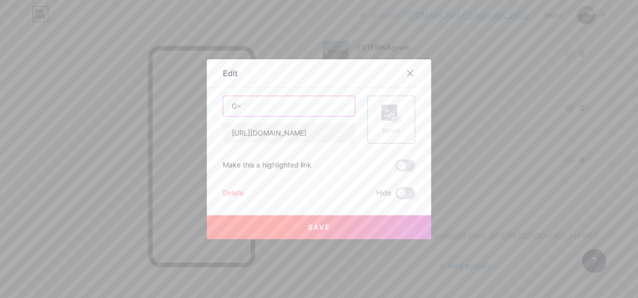
type input "G"
type input "E"
type input "G"
type input "GO TO ESTERIKA"
click at [306, 127] on input "[URL][DOMAIN_NAME]" at bounding box center [289, 133] width 132 height 20
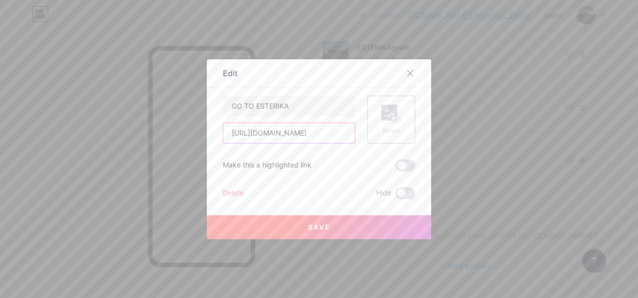
click at [306, 127] on input "[URL][DOMAIN_NAME]" at bounding box center [289, 133] width 132 height 20
paste input "[DOMAIN_NAME][URL]"
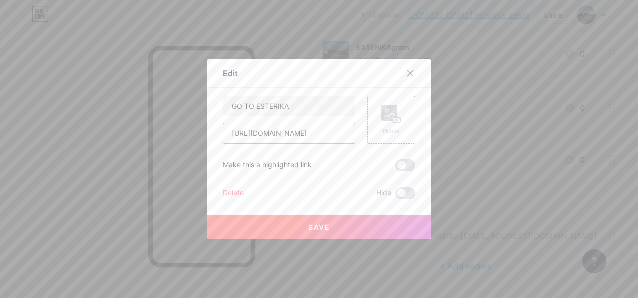
type input "[URL][DOMAIN_NAME]"
click at [330, 228] on button "Save" at bounding box center [319, 227] width 224 height 24
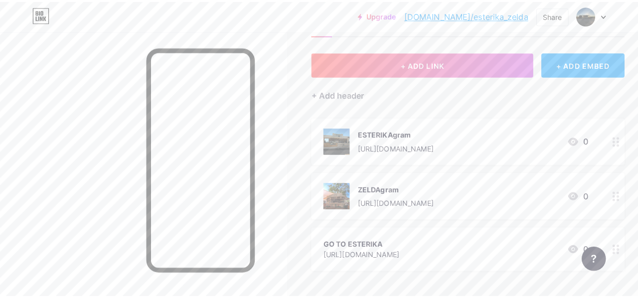
scroll to position [39, 0]
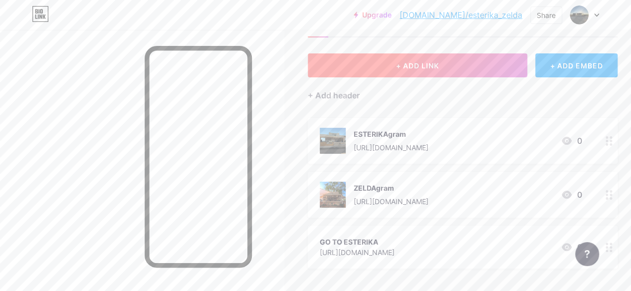
click at [461, 61] on button "+ ADD LINK" at bounding box center [417, 65] width 219 height 24
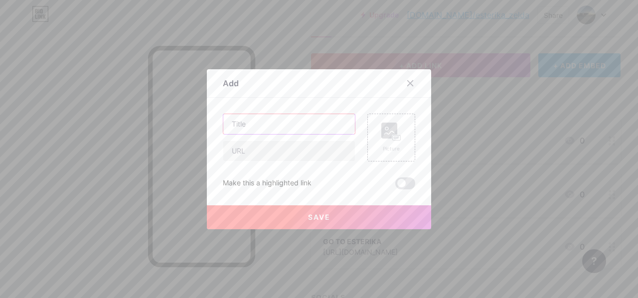
click at [282, 122] on input "text" at bounding box center [289, 124] width 132 height 20
type input "GO TO ZELDA"
click at [268, 155] on input "text" at bounding box center [289, 151] width 132 height 20
paste input "[URL][DOMAIN_NAME]"
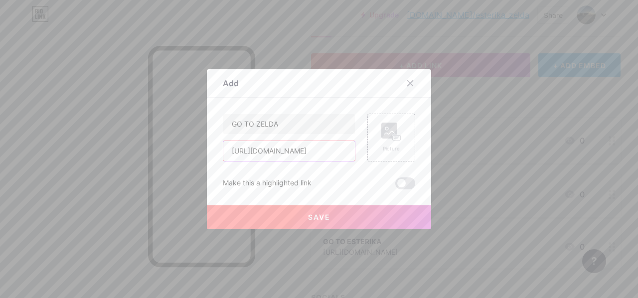
type input "[URL][DOMAIN_NAME]"
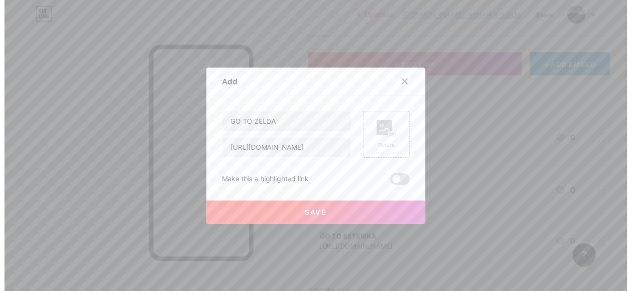
scroll to position [0, 0]
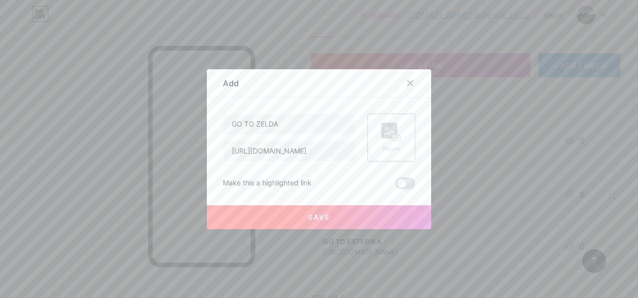
click at [319, 217] on span "Save" at bounding box center [319, 217] width 22 height 8
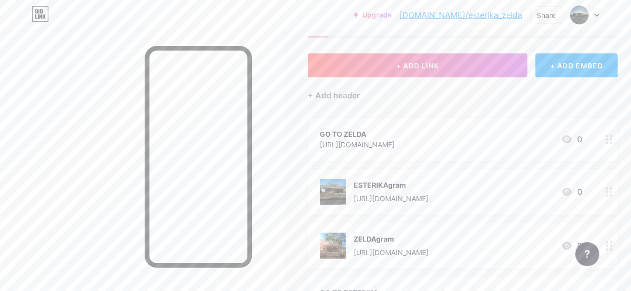
drag, startPoint x: 412, startPoint y: 129, endPoint x: 421, endPoint y: 211, distance: 82.7
click at [421, 211] on span "GO TO ZELDA [URL][DOMAIN_NAME] 0 ESTERIKAgram [URL][DOMAIN_NAME] 0 ZELDAgram [U…" at bounding box center [463, 218] width 310 height 201
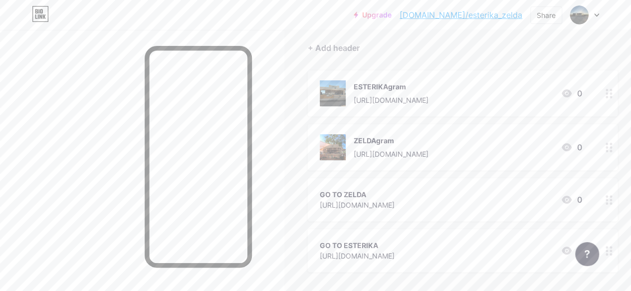
scroll to position [87, 0]
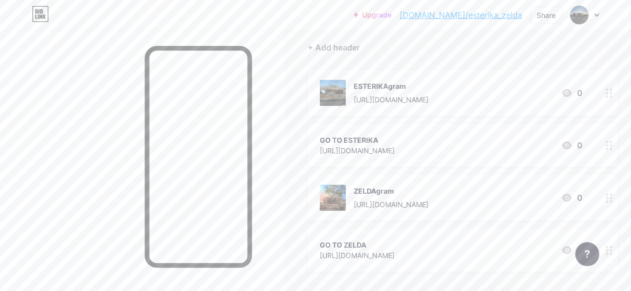
click at [394, 149] on div "[URL][DOMAIN_NAME]" at bounding box center [357, 150] width 75 height 10
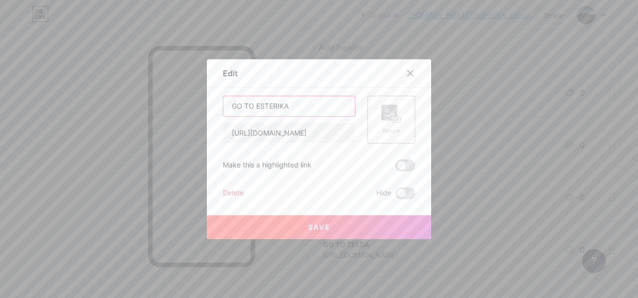
drag, startPoint x: 238, startPoint y: 106, endPoint x: 221, endPoint y: 107, distance: 17.5
click at [223, 107] on input "GO TO ESTERIKA" at bounding box center [289, 106] width 132 height 20
click at [410, 75] on icon at bounding box center [410, 73] width 8 height 8
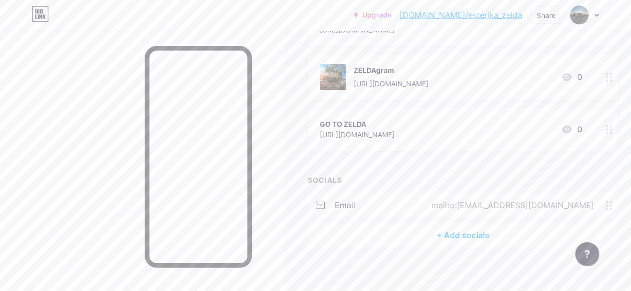
scroll to position [213, 0]
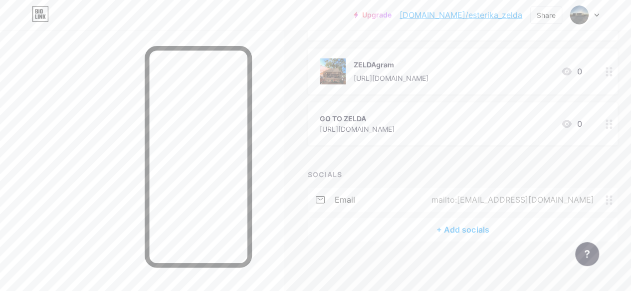
click at [460, 231] on div "+ Add socials" at bounding box center [463, 229] width 310 height 24
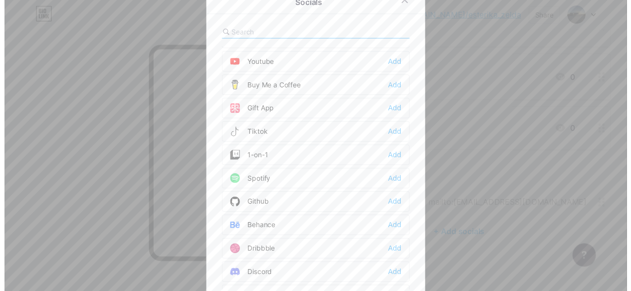
scroll to position [91, 0]
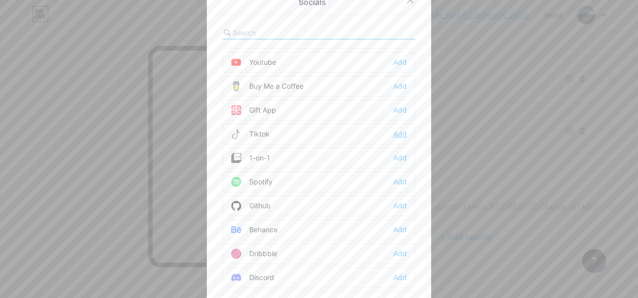
click at [393, 129] on div "Add" at bounding box center [399, 134] width 13 height 10
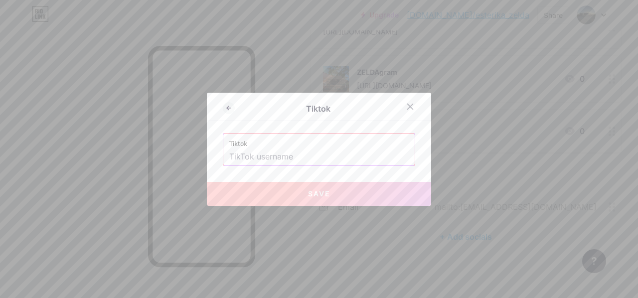
click at [290, 162] on input "text" at bounding box center [319, 157] width 180 height 17
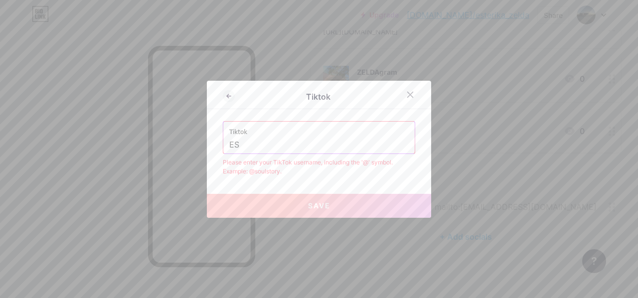
type input "E"
type input "t"
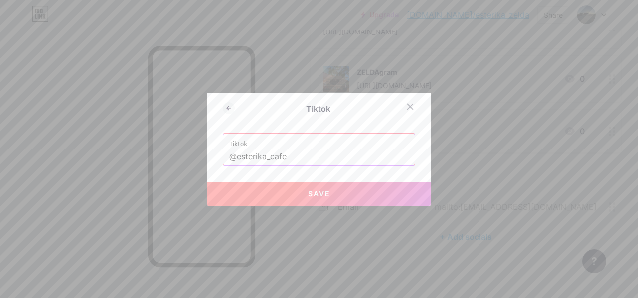
click at [297, 190] on button "Save" at bounding box center [319, 194] width 224 height 24
type input "[URL][DOMAIN_NAME]"
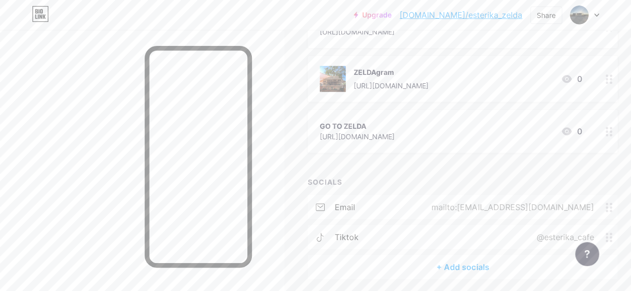
click at [435, 263] on div "+ Add socials" at bounding box center [463, 267] width 310 height 24
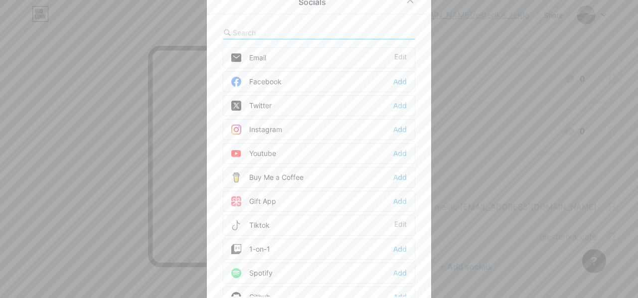
click at [266, 227] on div "Tiktok Edit" at bounding box center [319, 225] width 192 height 21
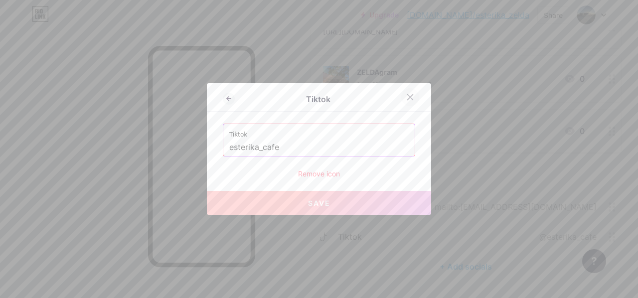
click at [407, 95] on icon at bounding box center [410, 97] width 8 height 8
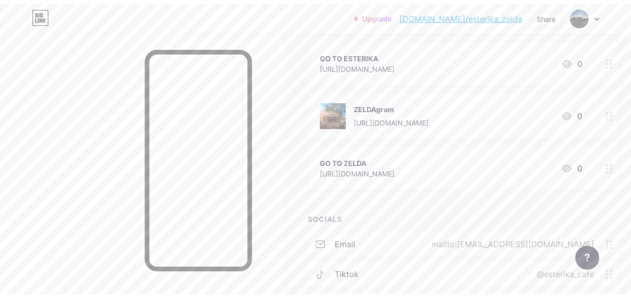
scroll to position [0, 0]
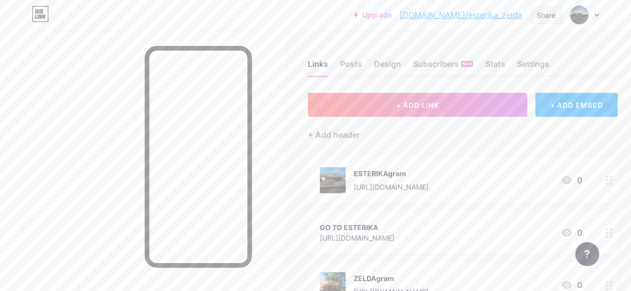
click at [558, 19] on div "Share" at bounding box center [546, 14] width 32 height 17
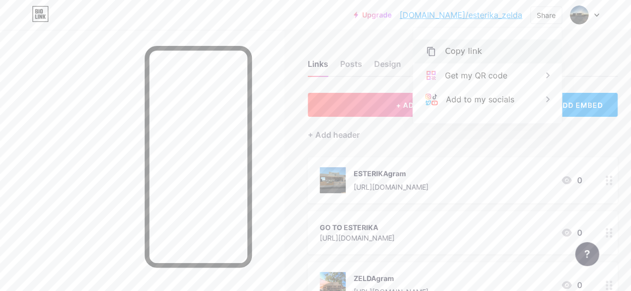
click at [449, 56] on div "Copy link" at bounding box center [463, 51] width 37 height 12
click at [481, 49] on div "Copy link" at bounding box center [487, 51] width 149 height 24
click at [470, 9] on link "[DOMAIN_NAME]/esterika_zelda" at bounding box center [460, 15] width 123 height 12
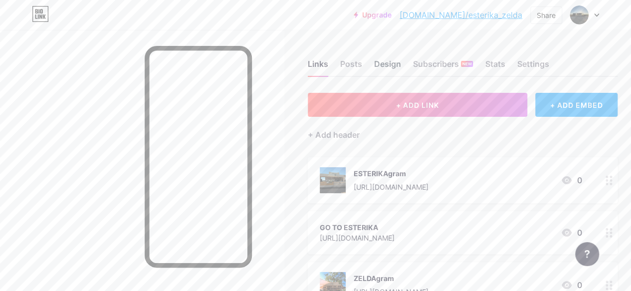
click at [378, 72] on div "Design" at bounding box center [387, 67] width 27 height 18
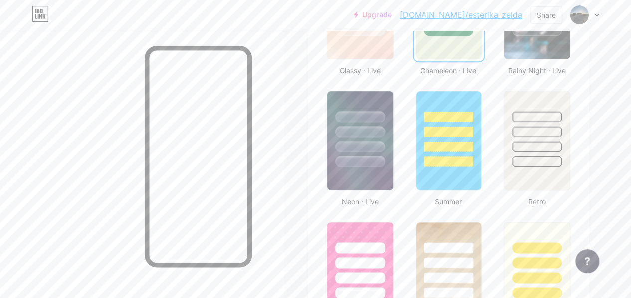
scroll to position [604, 0]
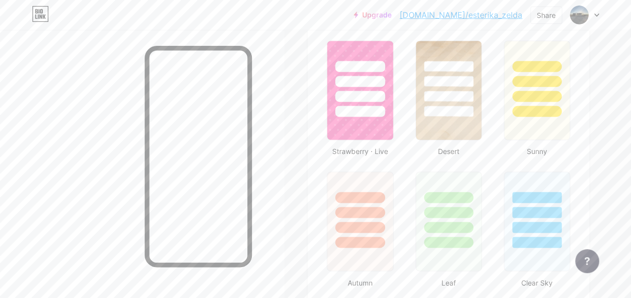
scroll to position [782, 0]
click at [455, 178] on div at bounding box center [448, 209] width 67 height 78
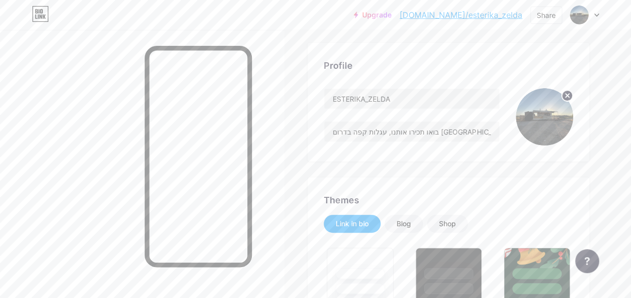
scroll to position [0, 0]
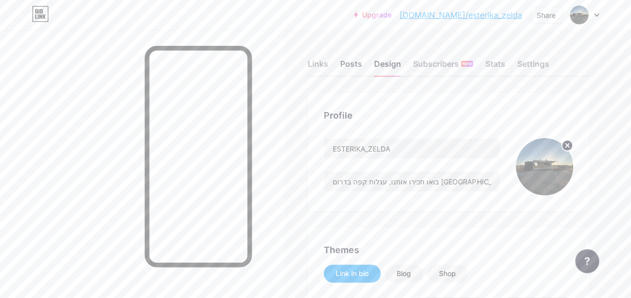
click at [360, 67] on div "Posts" at bounding box center [351, 67] width 22 height 18
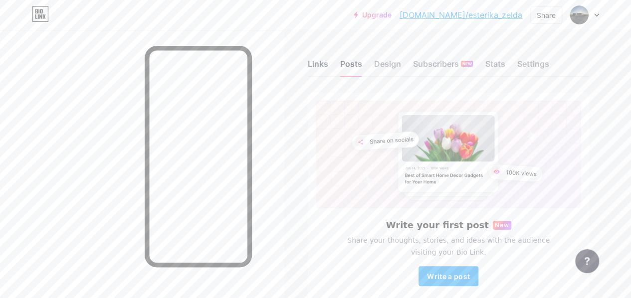
click at [324, 58] on div "Links" at bounding box center [318, 67] width 20 height 18
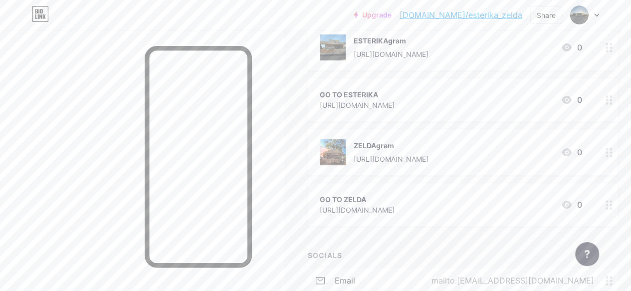
scroll to position [243, 0]
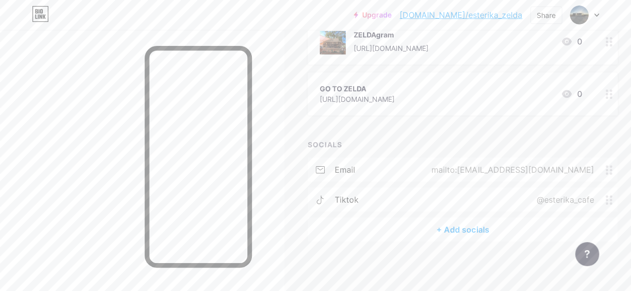
click at [513, 172] on div "mailto:[EMAIL_ADDRESS][DOMAIN_NAME]" at bounding box center [510, 170] width 190 height 12
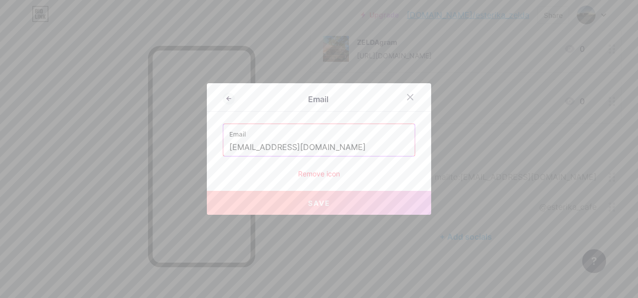
click at [307, 145] on input "[EMAIL_ADDRESS][DOMAIN_NAME]" at bounding box center [319, 147] width 180 height 17
click at [312, 177] on div "Remove icon" at bounding box center [319, 174] width 192 height 10
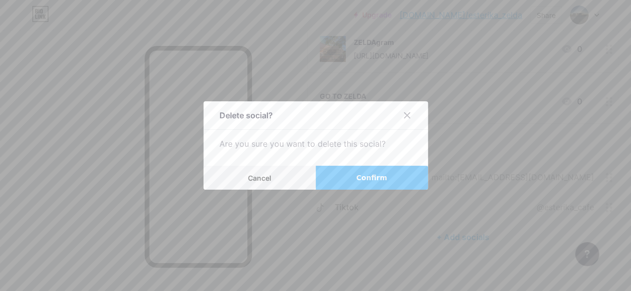
click at [348, 177] on button "Confirm" at bounding box center [372, 178] width 112 height 24
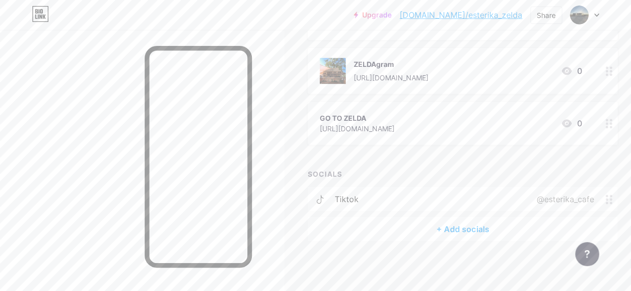
scroll to position [213, 0]
click at [436, 226] on div "+ Add socials" at bounding box center [463, 229] width 310 height 24
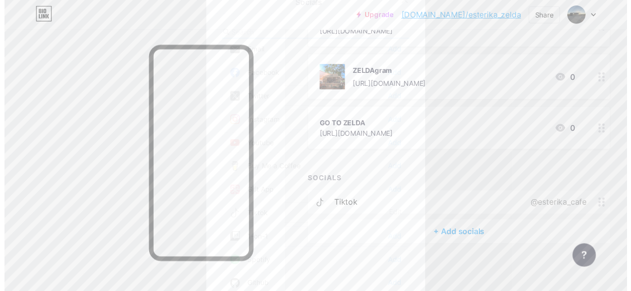
scroll to position [2, 0]
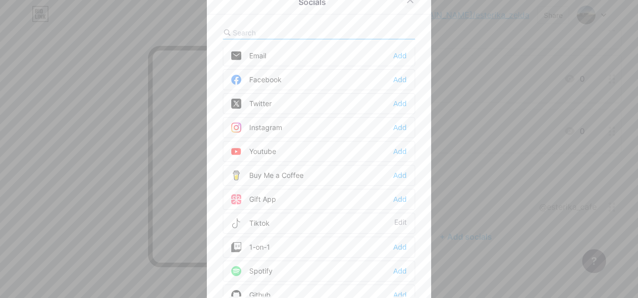
click at [408, 3] on icon at bounding box center [410, 0] width 8 height 8
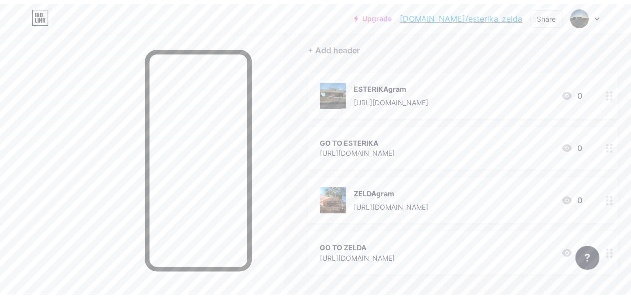
scroll to position [0, 0]
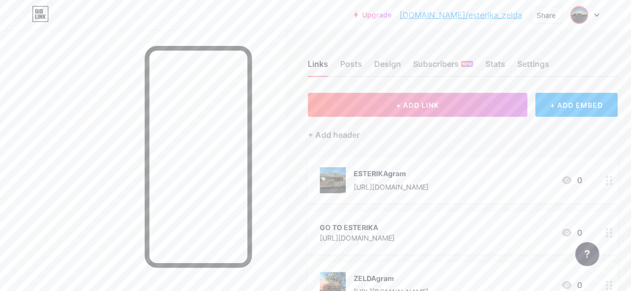
click at [573, 18] on img at bounding box center [579, 15] width 16 height 16
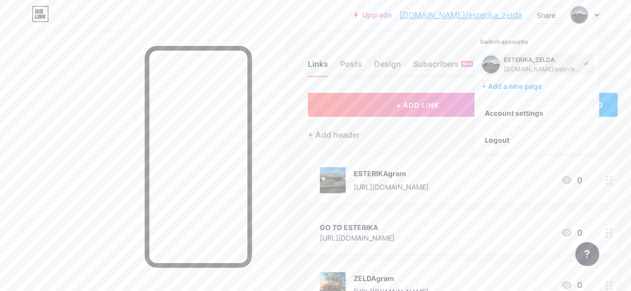
click at [420, 150] on div "+ ADD LINK + ADD EMBED + Add header ESTERIKAgram https://www.instagram.com/este…" at bounding box center [463, 274] width 310 height 362
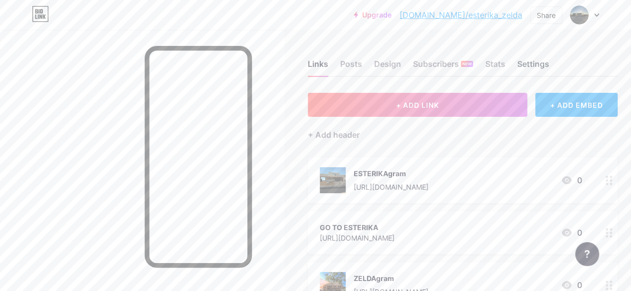
click at [539, 67] on div "Settings" at bounding box center [533, 67] width 32 height 18
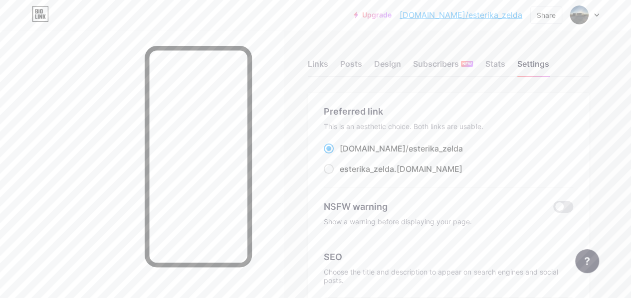
click at [502, 54] on div "Links Posts Design Subscribers NEW Stats Settings" at bounding box center [448, 59] width 281 height 35
click at [502, 59] on div "Stats" at bounding box center [495, 67] width 20 height 18
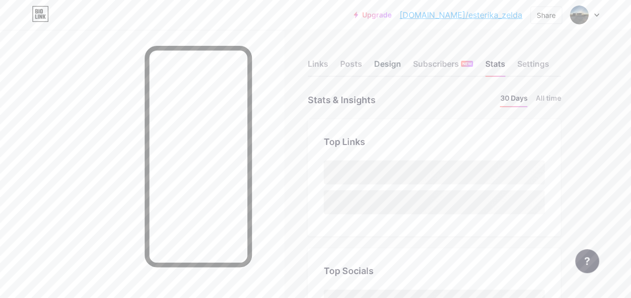
click at [393, 66] on div "Design" at bounding box center [387, 67] width 27 height 18
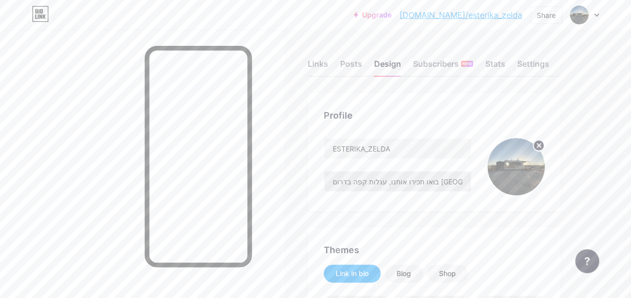
scroll to position [59, 0]
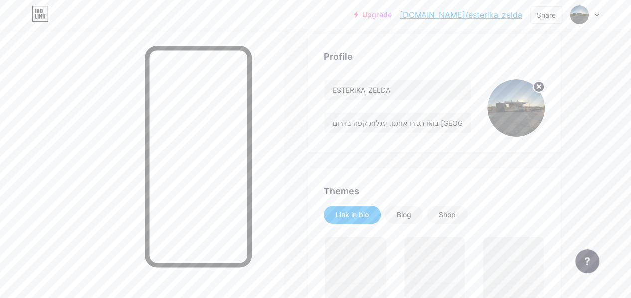
click at [517, 89] on img at bounding box center [515, 107] width 57 height 57
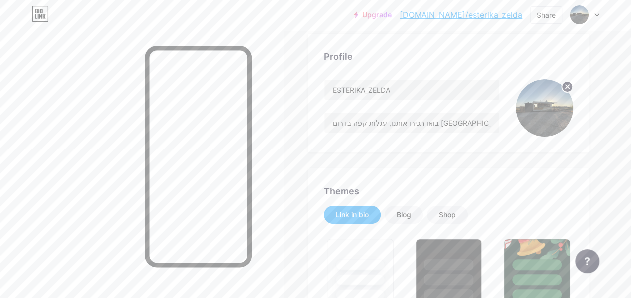
click at [564, 91] on circle at bounding box center [567, 86] width 11 height 11
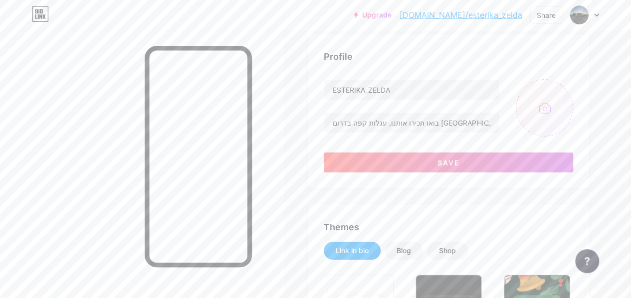
click at [545, 115] on input "file" at bounding box center [544, 107] width 57 height 57
type input "C:\fakepath\צילום מסך 2025-08-11 154240.png"
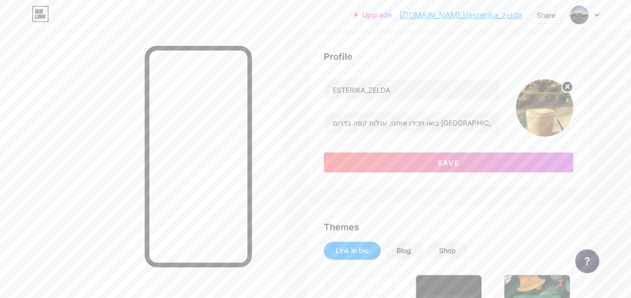
click at [553, 108] on img at bounding box center [544, 107] width 57 height 57
click at [570, 91] on circle at bounding box center [567, 86] width 11 height 11
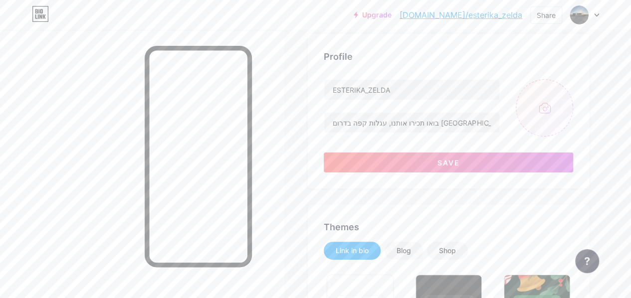
click at [539, 105] on input "file" at bounding box center [544, 107] width 57 height 57
type input "C:\fakepath\צילום מסך 2025-08-11 154240.png"
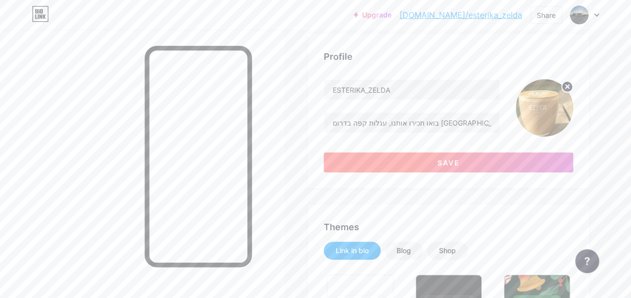
click at [482, 164] on button "Save" at bounding box center [448, 163] width 249 height 20
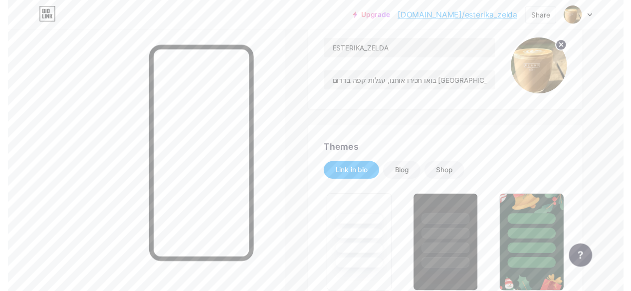
scroll to position [0, 0]
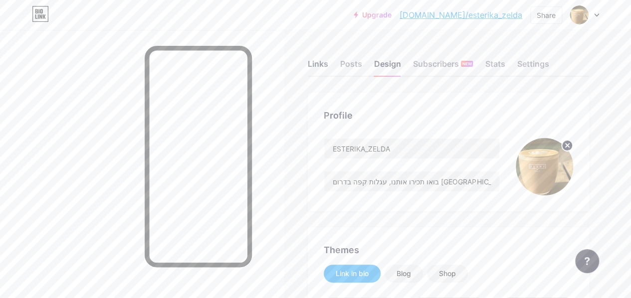
click at [325, 63] on div "Links" at bounding box center [318, 67] width 20 height 18
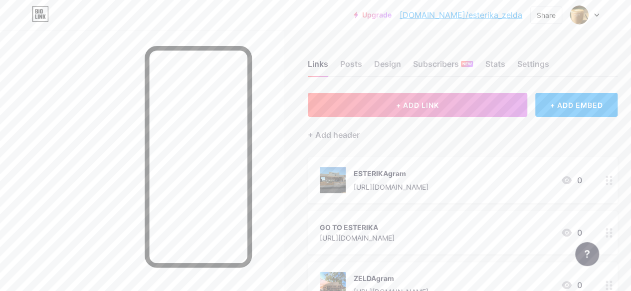
click at [428, 173] on div "ESTERIKAgram" at bounding box center [391, 173] width 75 height 10
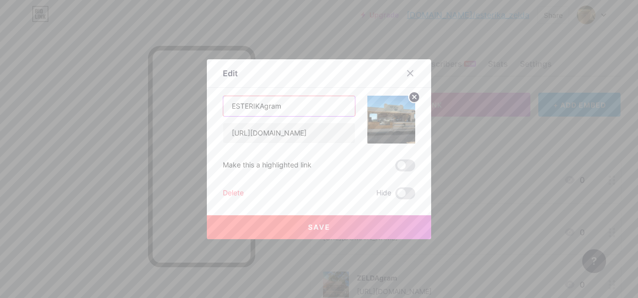
drag, startPoint x: 278, startPoint y: 105, endPoint x: 263, endPoint y: 106, distance: 15.5
click at [263, 106] on input "ESTERIKAgram" at bounding box center [289, 106] width 132 height 20
drag, startPoint x: 258, startPoint y: 106, endPoint x: 212, endPoint y: 111, distance: 46.2
click at [212, 111] on div "Edit Content YouTube Play YouTube video without leaving your page. ADD Vimeo Pl…" at bounding box center [319, 149] width 224 height 180
type input "Esterika_gram"
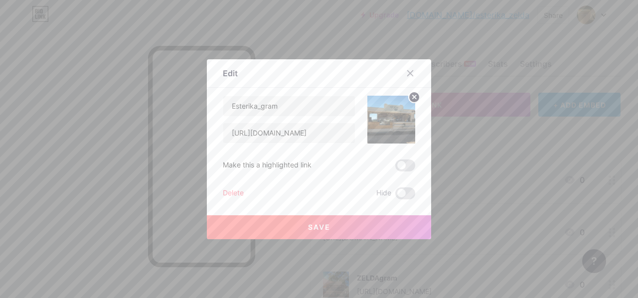
click at [283, 228] on button "Save" at bounding box center [319, 227] width 224 height 24
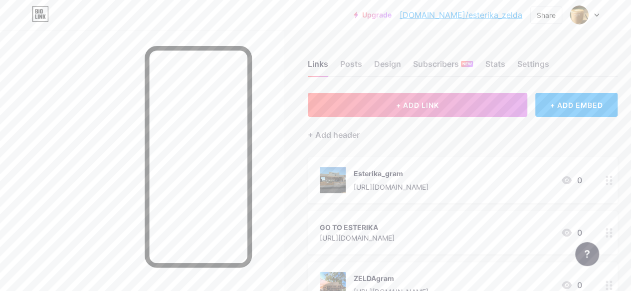
click at [373, 223] on div "GO TO ESTERIKA" at bounding box center [357, 227] width 75 height 10
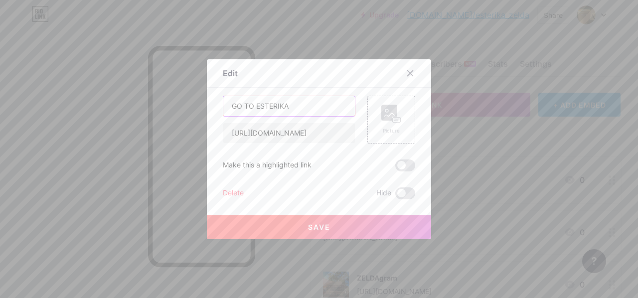
drag, startPoint x: 249, startPoint y: 107, endPoint x: 205, endPoint y: 105, distance: 43.9
click at [207, 105] on div "Edit Content YouTube Play YouTube video without leaving your page. ADD Vimeo Pl…" at bounding box center [319, 149] width 224 height 180
drag, startPoint x: 280, startPoint y: 106, endPoint x: 250, endPoint y: 106, distance: 30.4
click at [250, 106] on input "Visit ESTERIKA" at bounding box center [289, 106] width 132 height 20
type input "Visit Esterika"
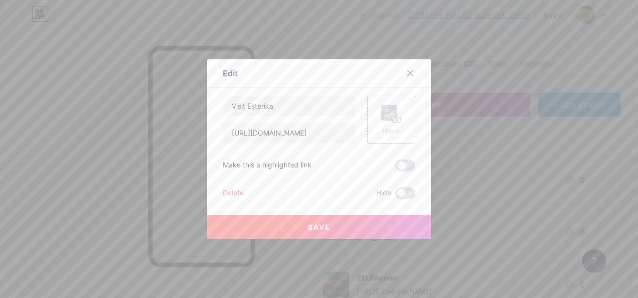
click at [270, 232] on button "Save" at bounding box center [319, 227] width 224 height 24
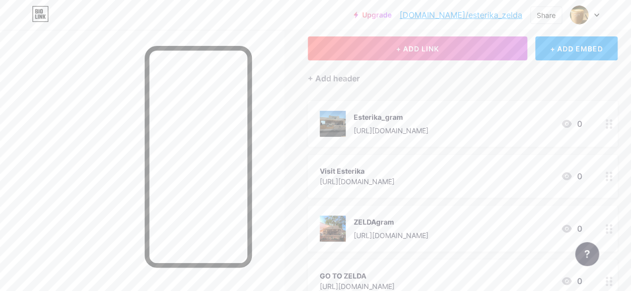
scroll to position [57, 0]
click at [394, 178] on div "[URL][DOMAIN_NAME]" at bounding box center [357, 181] width 75 height 10
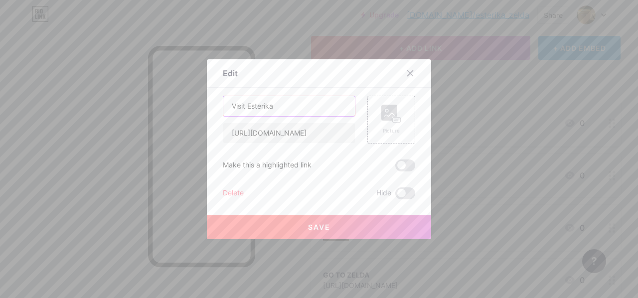
click at [291, 110] on input "Visit Esterika" at bounding box center [289, 106] width 132 height 20
type input "Visit Esterika ->"
click at [283, 230] on button "Save" at bounding box center [319, 227] width 224 height 24
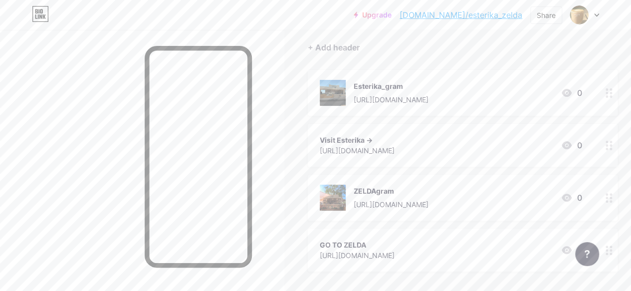
scroll to position [105, 0]
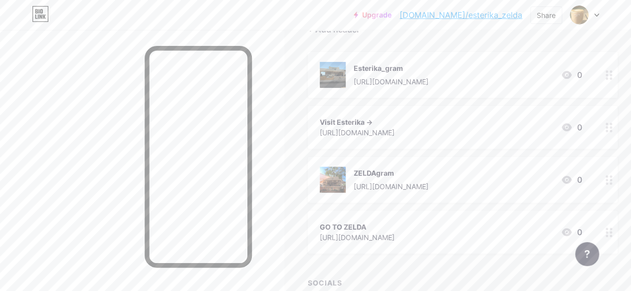
click at [380, 174] on div "ZELDAgram" at bounding box center [391, 173] width 75 height 10
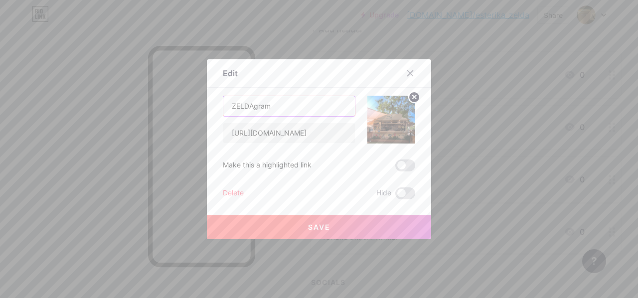
drag, startPoint x: 249, startPoint y: 107, endPoint x: 227, endPoint y: 109, distance: 22.0
click at [227, 109] on input "ZELDAgram" at bounding box center [289, 106] width 132 height 20
type input "Zelda_gram"
click at [299, 233] on button "Save" at bounding box center [319, 227] width 224 height 24
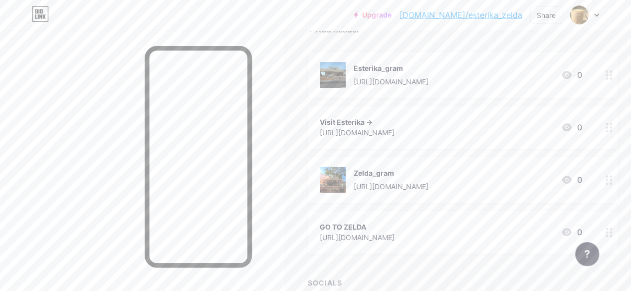
click at [381, 232] on div "[URL][DOMAIN_NAME]" at bounding box center [357, 237] width 75 height 10
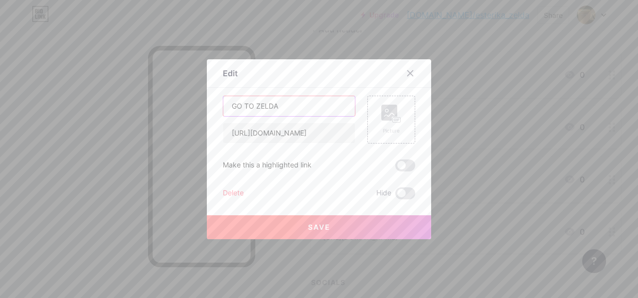
drag, startPoint x: 279, startPoint y: 103, endPoint x: 212, endPoint y: 106, distance: 66.4
click at [212, 106] on div "Edit Content YouTube Play YouTube video without leaving your page. ADD Vimeo Pl…" at bounding box center [319, 149] width 224 height 180
type input "Visit Zelda ->"
click at [299, 219] on button "Save" at bounding box center [319, 227] width 224 height 24
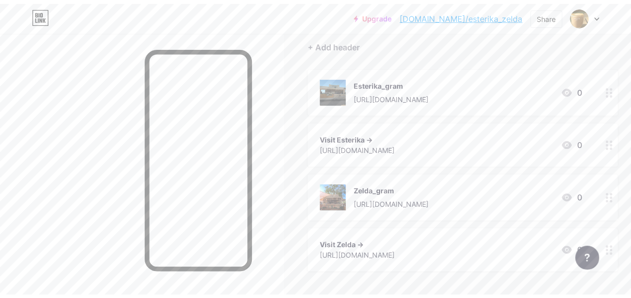
scroll to position [0, 0]
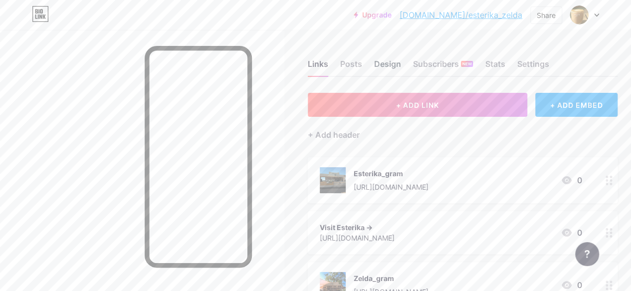
click at [381, 63] on div "Design" at bounding box center [387, 67] width 27 height 18
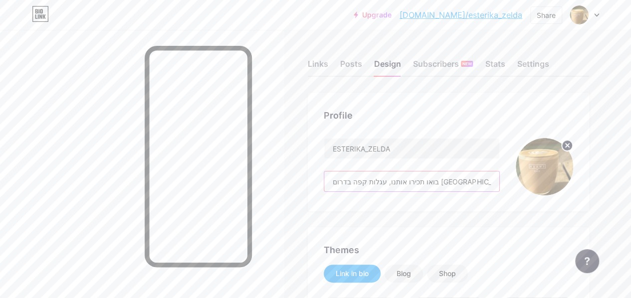
drag, startPoint x: 451, startPoint y: 180, endPoint x: 403, endPoint y: 185, distance: 47.6
click at [403, 185] on input "בואו תכירו אותנו, עגלות קפה בדרום [GEOGRAPHIC_DATA]" at bounding box center [411, 182] width 175 height 20
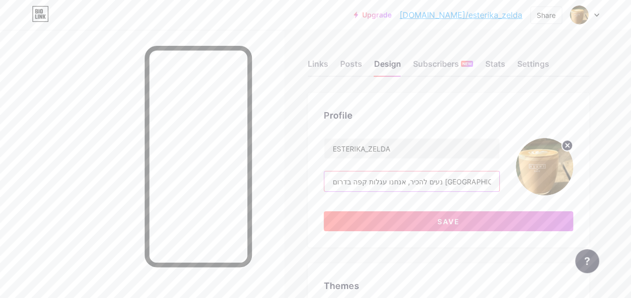
click at [401, 184] on input "נעים להכיר, אנחנו עגלות קפה בדרום השרון" at bounding box center [411, 182] width 175 height 20
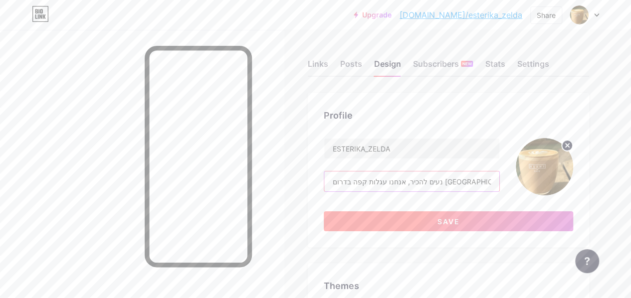
type input "נעים להכיר, אנחנו עגלות קפה בדרום השרון"
click at [400, 225] on button "Save" at bounding box center [448, 221] width 249 height 20
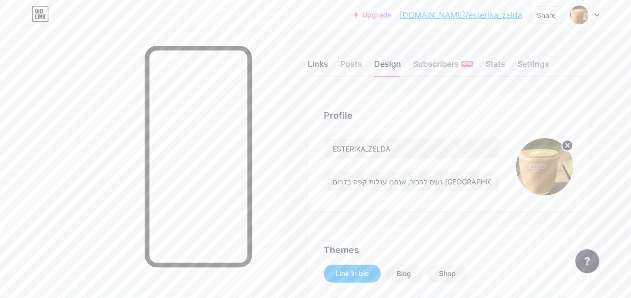
click at [317, 59] on div "Links" at bounding box center [318, 67] width 20 height 18
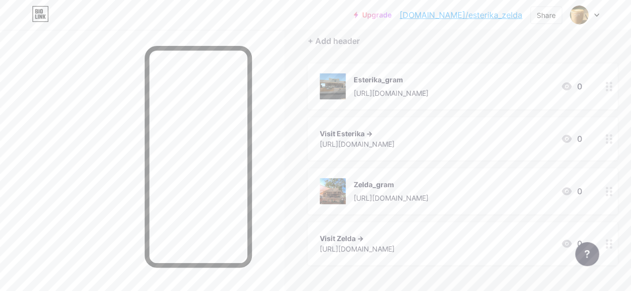
scroll to position [213, 0]
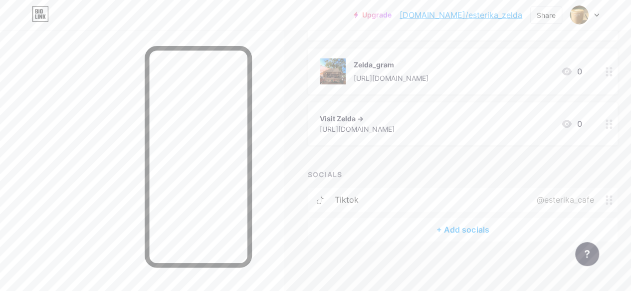
click at [397, 230] on div "+ Add socials" at bounding box center [463, 229] width 310 height 24
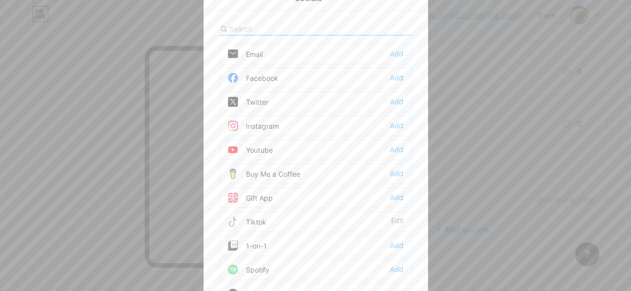
scroll to position [206, 0]
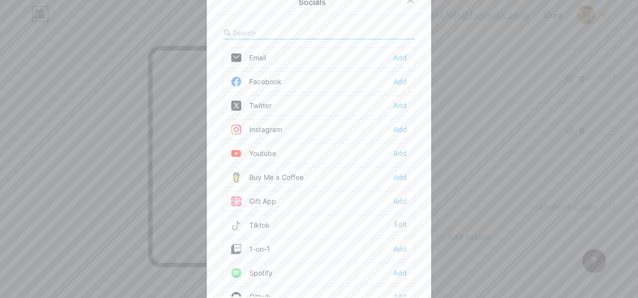
click at [353, 59] on div "Email Add" at bounding box center [319, 57] width 192 height 21
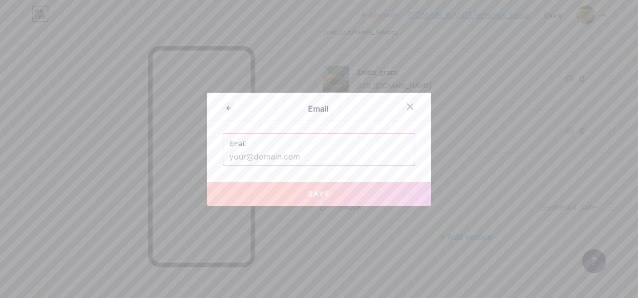
click at [315, 158] on input "text" at bounding box center [319, 157] width 180 height 17
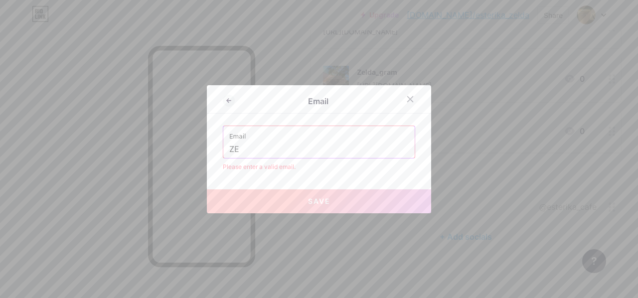
type input "Z"
click at [409, 91] on div at bounding box center [410, 99] width 18 height 18
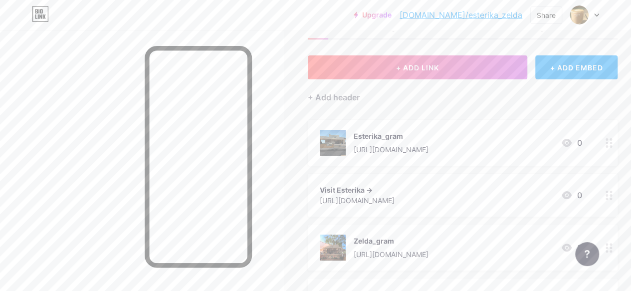
scroll to position [0, 0]
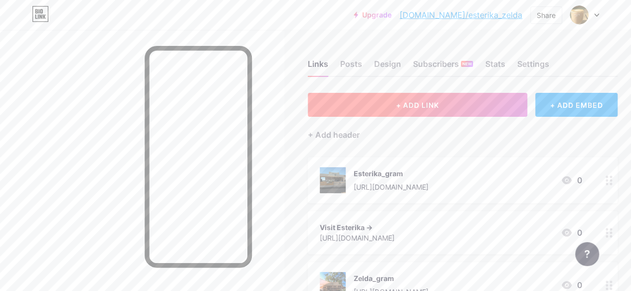
click at [439, 102] on span "+ ADD LINK" at bounding box center [417, 105] width 43 height 8
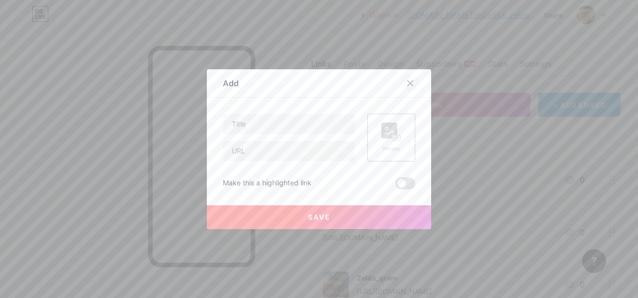
click at [408, 82] on icon at bounding box center [410, 82] width 5 height 5
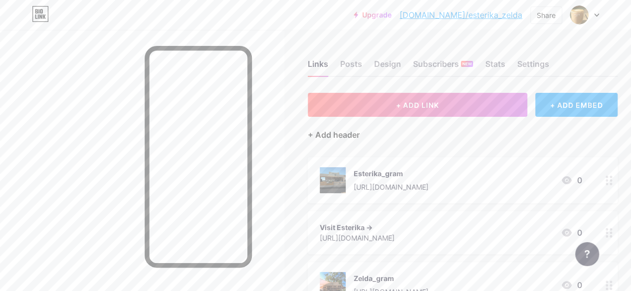
click at [328, 140] on div "+ Add header" at bounding box center [334, 135] width 52 height 12
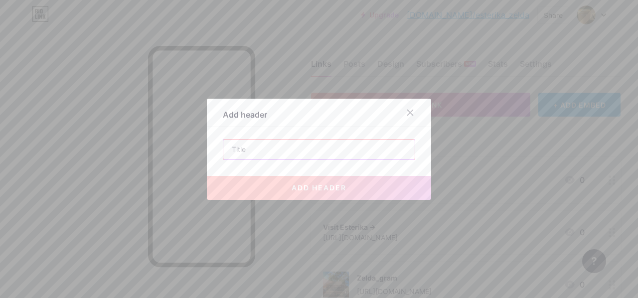
click at [318, 148] on input "text" at bounding box center [318, 150] width 191 height 20
type input "S"
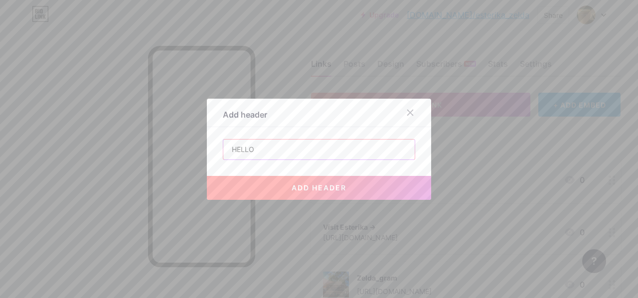
type input "HELLO"
click at [313, 182] on button "add header" at bounding box center [319, 188] width 224 height 24
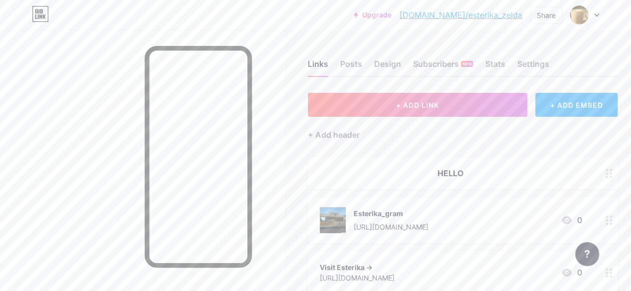
click at [456, 167] on div "HELLO" at bounding box center [451, 173] width 262 height 12
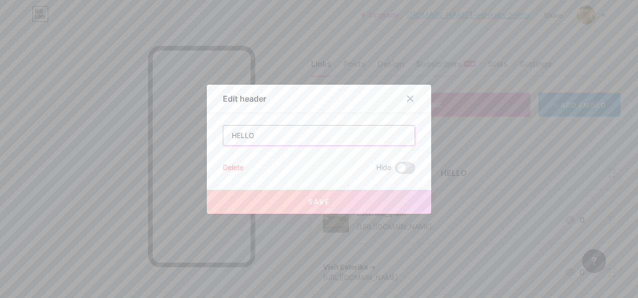
click at [284, 137] on input "HELLO" at bounding box center [318, 136] width 191 height 20
type input "C"
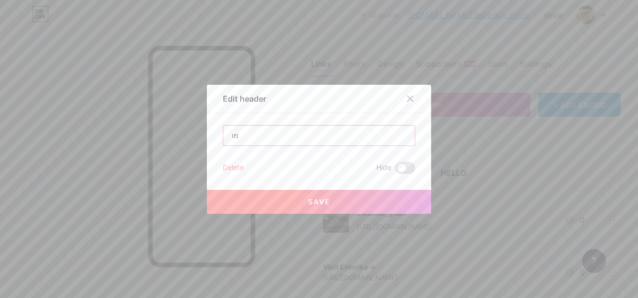
type input "מ"
type input "נ"
click at [263, 132] on input "text" at bounding box center [318, 136] width 191 height 20
type input "א"
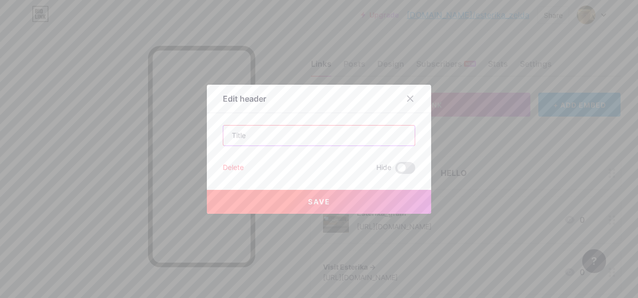
type input "ר"
type input "י"
type input "א"
type input "אסתריקה פתוחה גם בשבת!!"
click at [273, 207] on button "Save" at bounding box center [319, 202] width 224 height 24
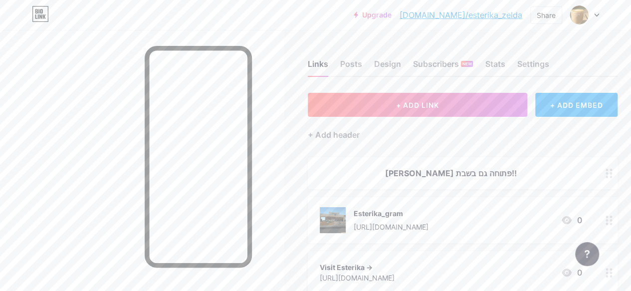
click at [396, 163] on div "אסתריקה פתוחה גם בשבת!!" at bounding box center [463, 173] width 310 height 32
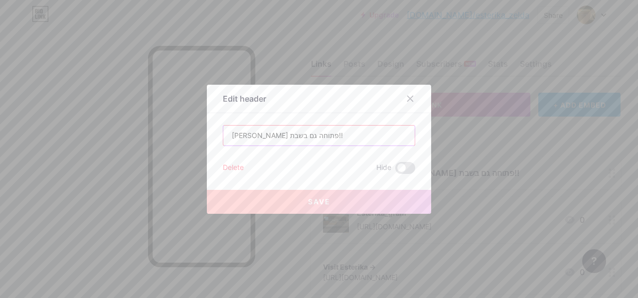
click at [316, 134] on input "אסתריקה פתוחה גם בשבת!!" at bounding box center [318, 136] width 191 height 20
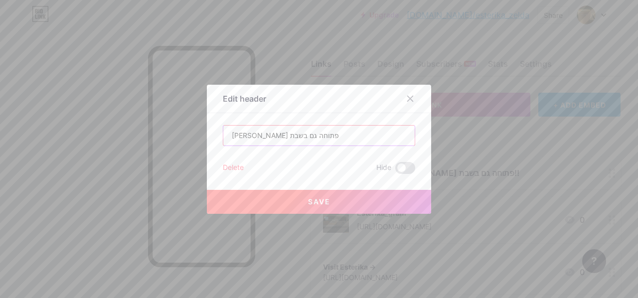
type input "אסתריקה פתוחה גם בשבת"
click at [292, 204] on button "Save" at bounding box center [319, 202] width 224 height 24
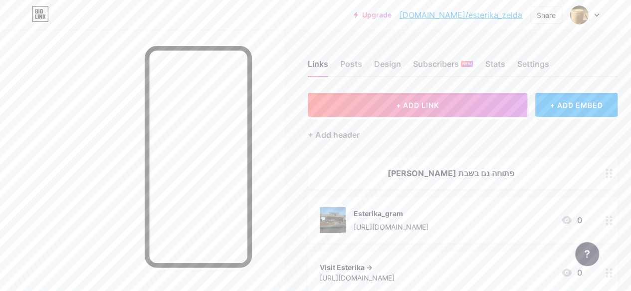
click at [396, 166] on div "אסתריקה פתוחה גם בשבת" at bounding box center [463, 173] width 310 height 32
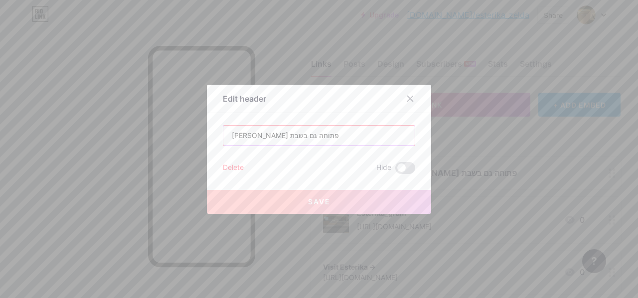
click at [317, 143] on input "אסתריקה פתוחה גם בשבת" at bounding box center [318, 136] width 191 height 20
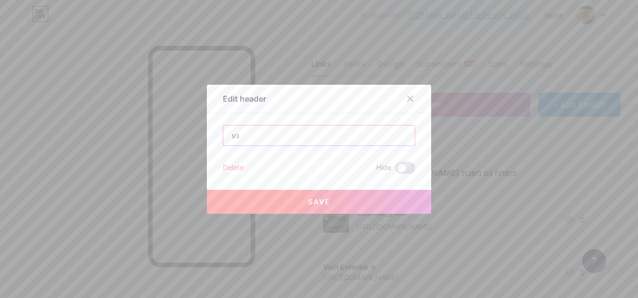
type input "נ"
click at [314, 133] on input "האחת בת 3 והשנייה בת חודש" at bounding box center [318, 136] width 191 height 20
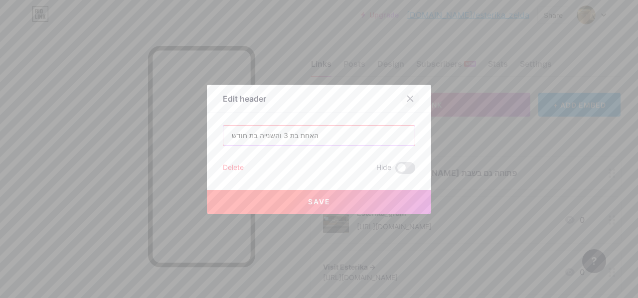
type input "האחת בת 3 והשנייה בת חודש"
click at [406, 101] on icon at bounding box center [410, 99] width 8 height 8
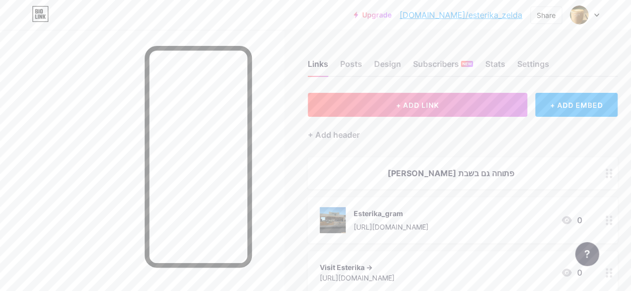
click at [489, 169] on div "אסתריקה פתוחה גם בשבת" at bounding box center [451, 173] width 262 height 12
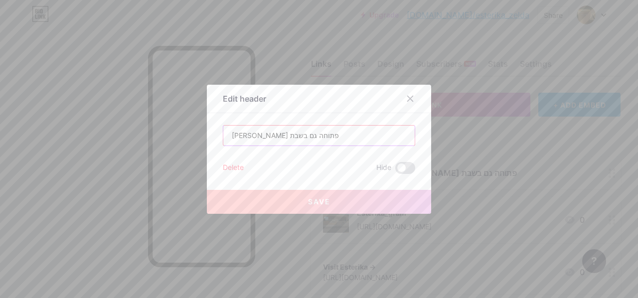
click at [314, 136] on input "אסתריקה פתוחה גם בשבת" at bounding box center [318, 136] width 191 height 20
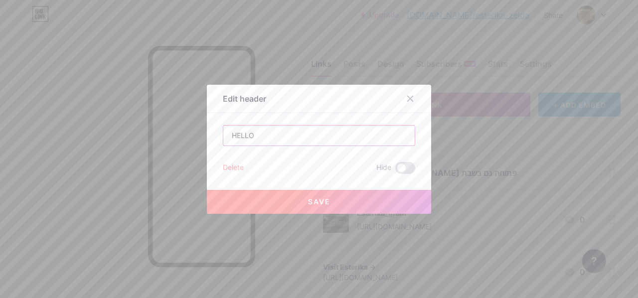
type input "HELLO"
click at [299, 191] on button "Save" at bounding box center [319, 202] width 224 height 24
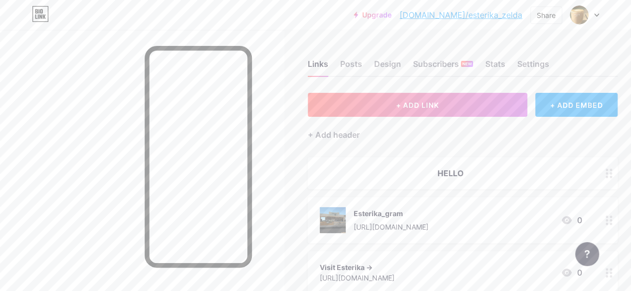
click at [456, 15] on link "[DOMAIN_NAME]/esterika_zelda" at bounding box center [460, 15] width 123 height 12
